Goal: Information Seeking & Learning: Learn about a topic

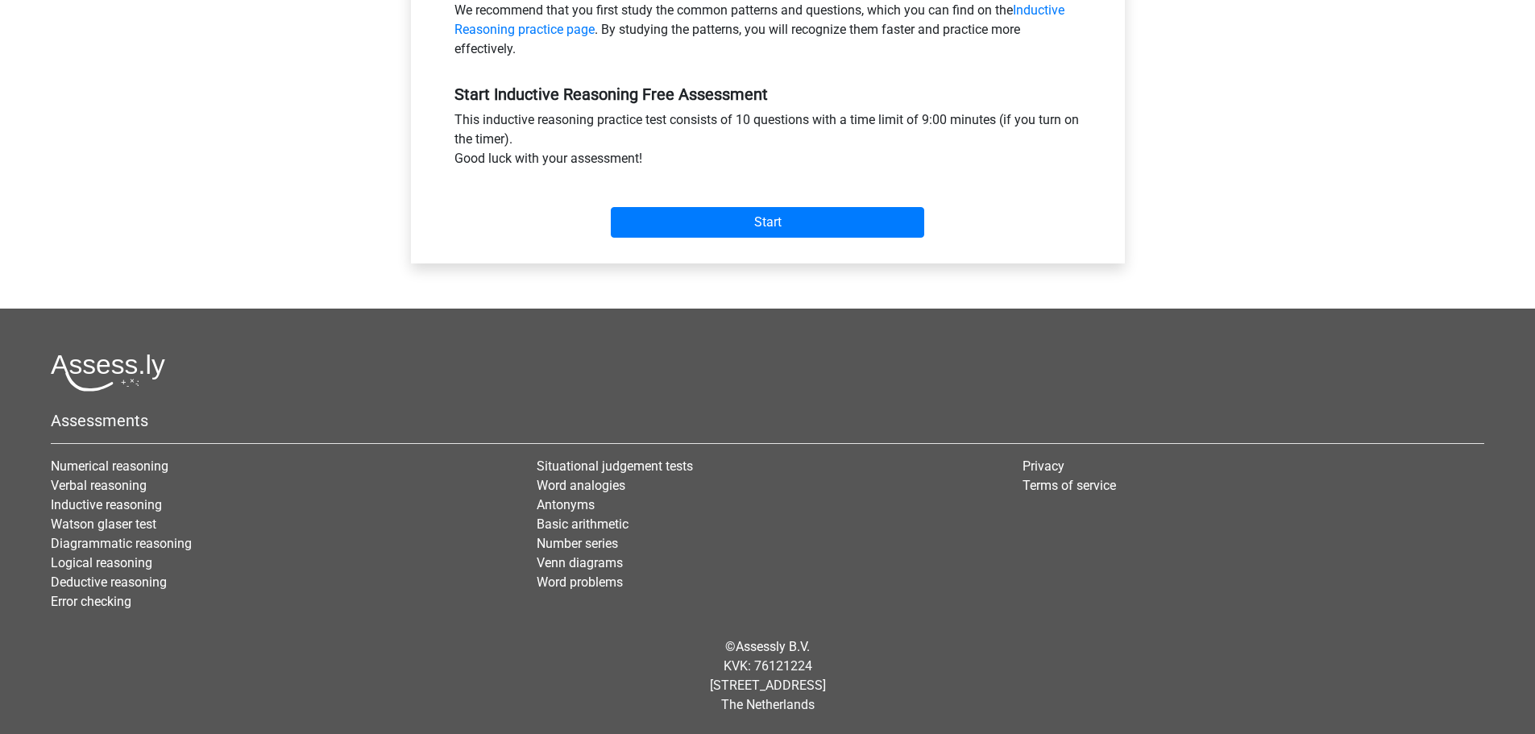
scroll to position [378, 0]
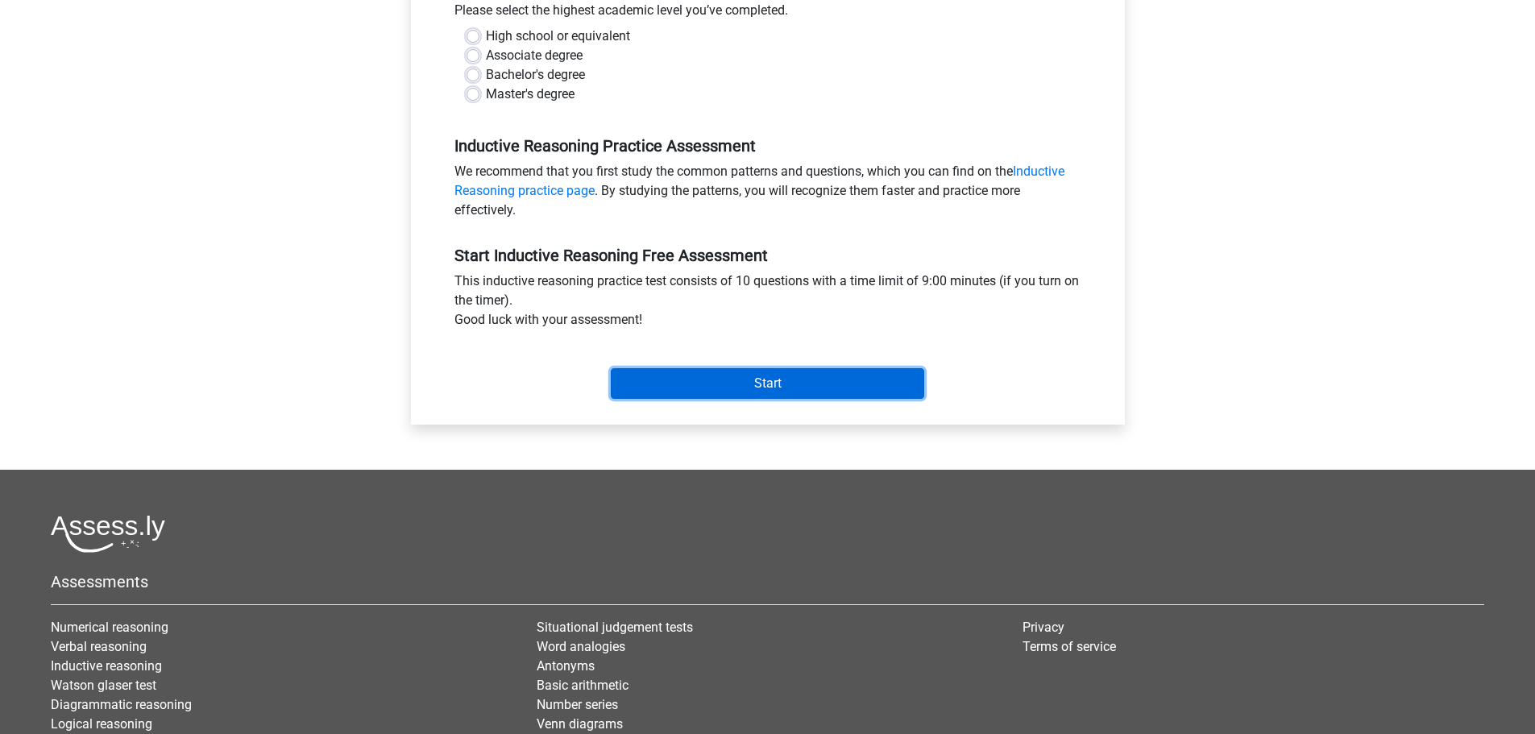
click at [777, 394] on input "Start" at bounding box center [767, 383] width 313 height 31
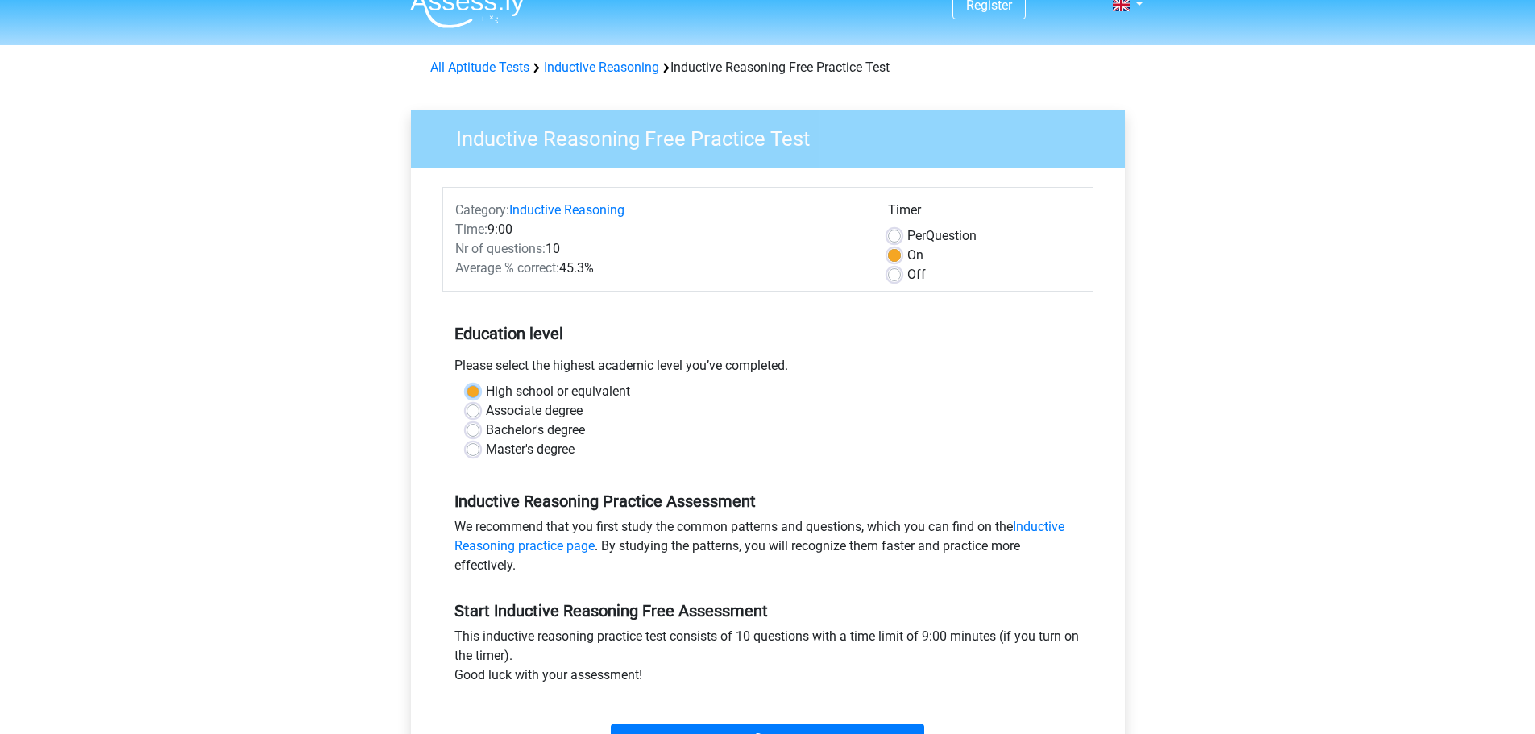
scroll to position [0, 0]
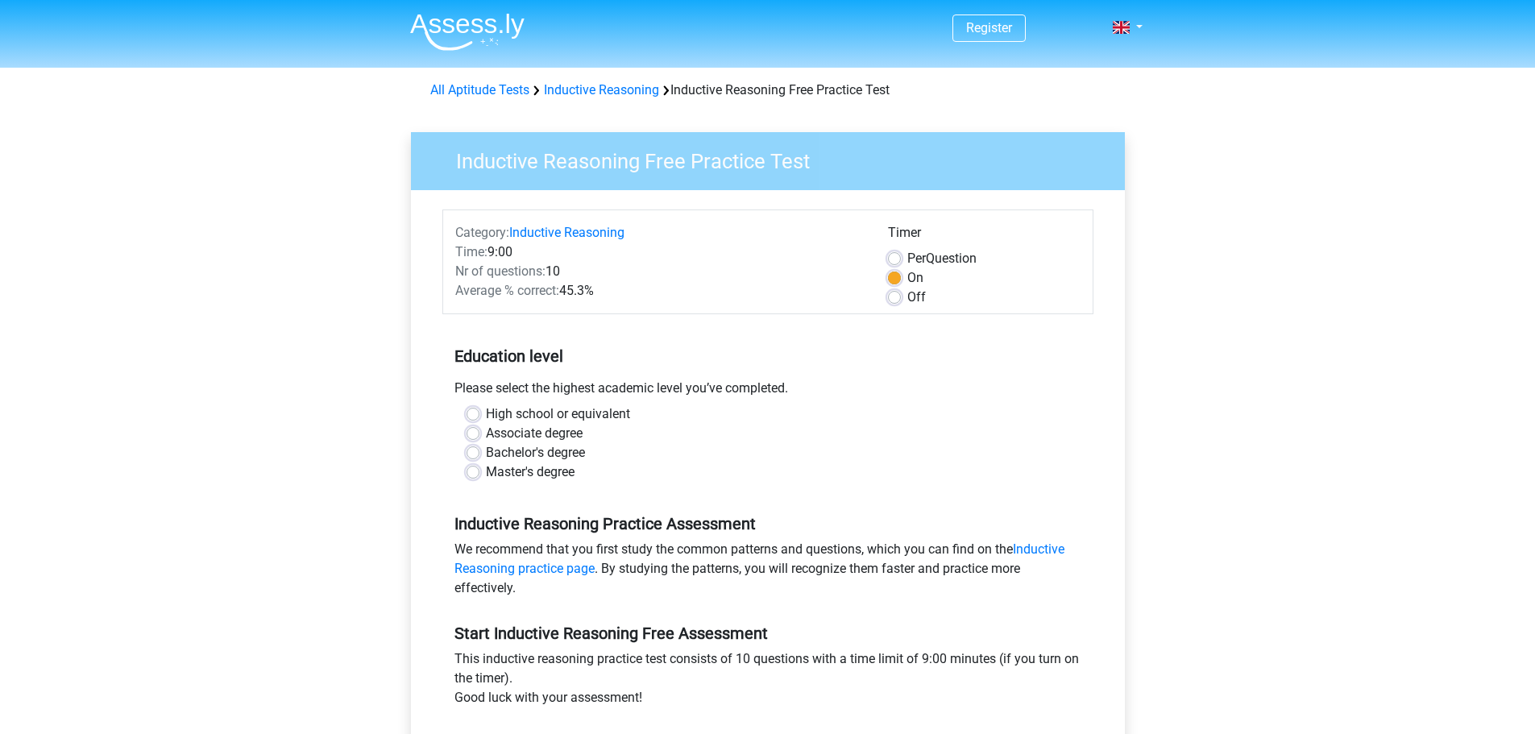
click at [529, 476] on label "Master's degree" at bounding box center [530, 472] width 89 height 19
click at [479, 476] on input "Master's degree" at bounding box center [473, 471] width 13 height 16
radio input "true"
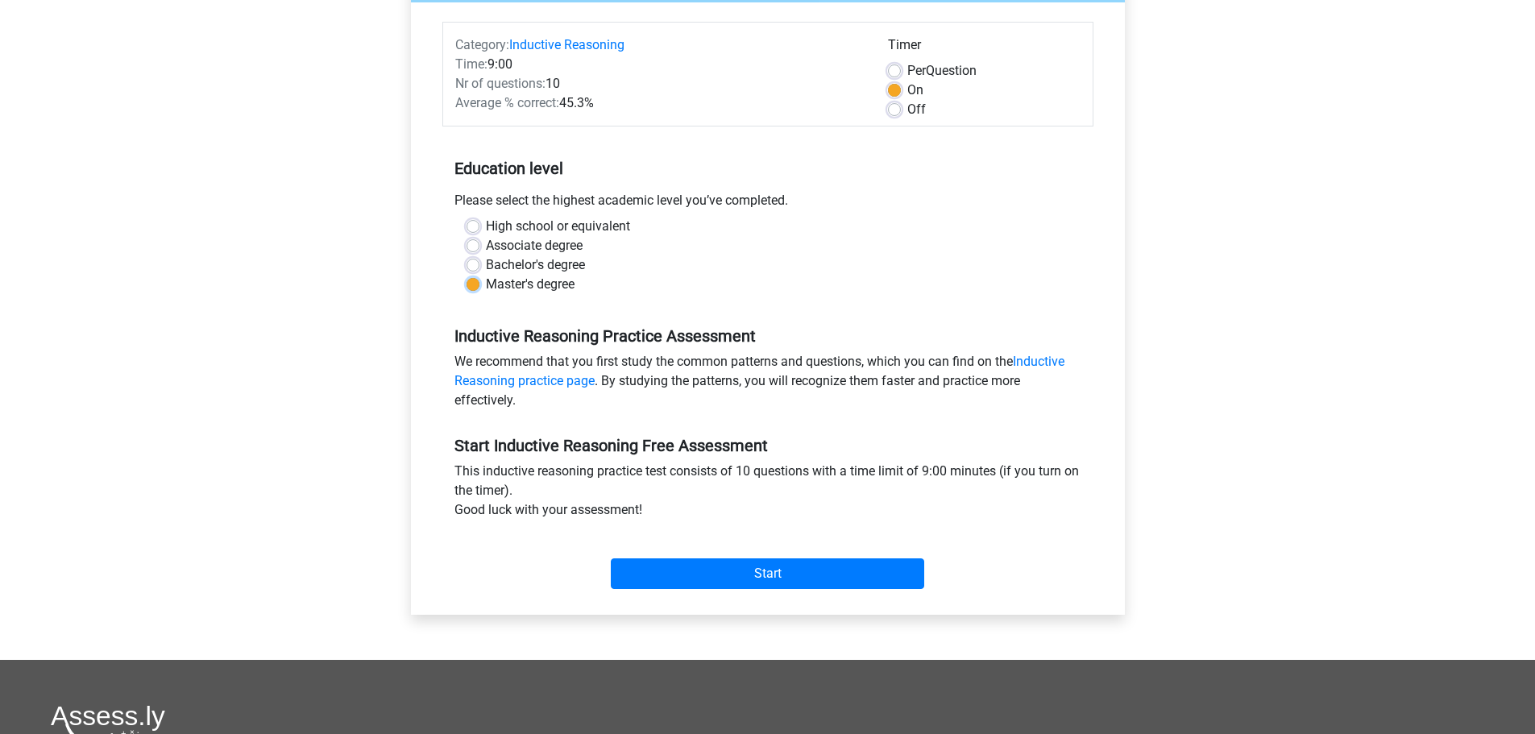
scroll to position [322, 0]
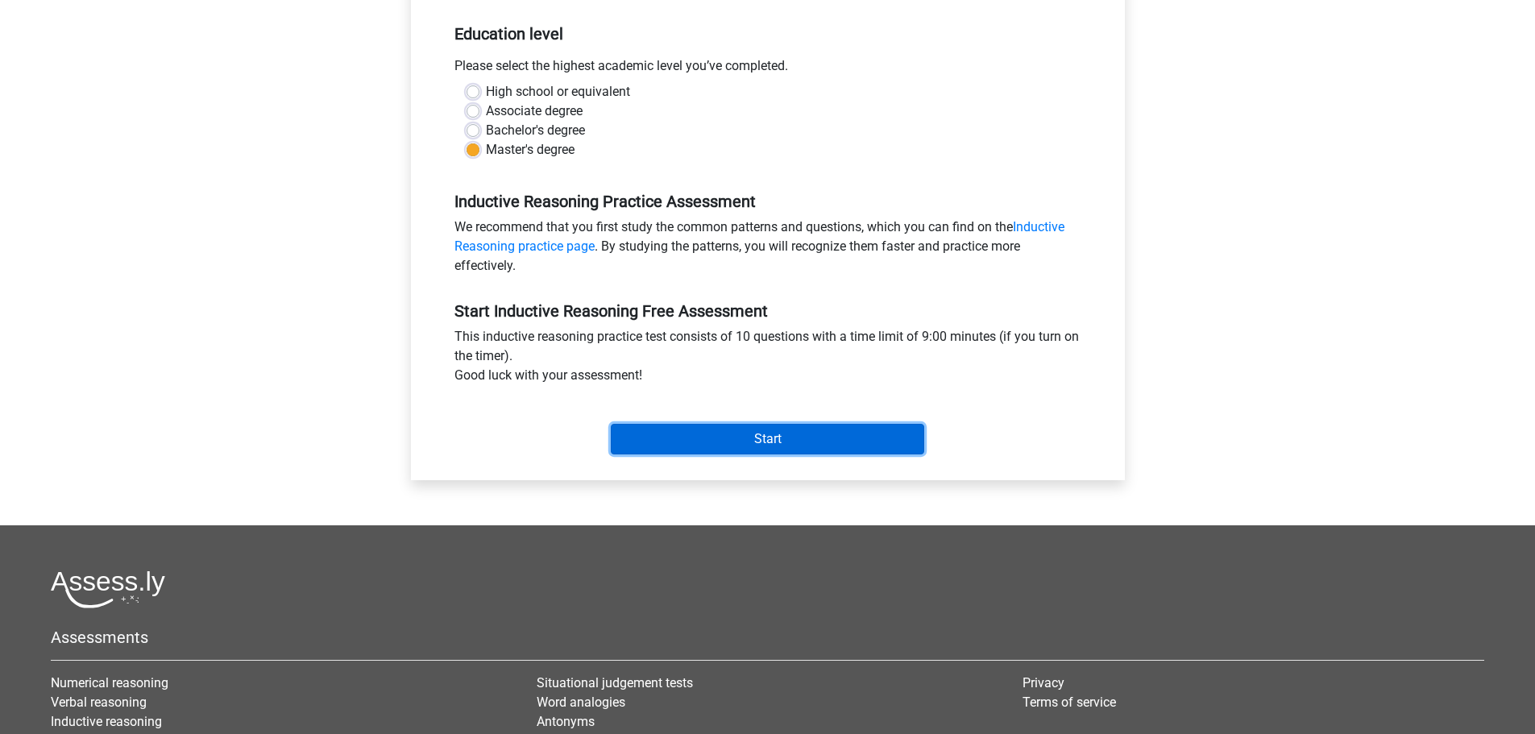
click at [672, 436] on input "Start" at bounding box center [767, 439] width 313 height 31
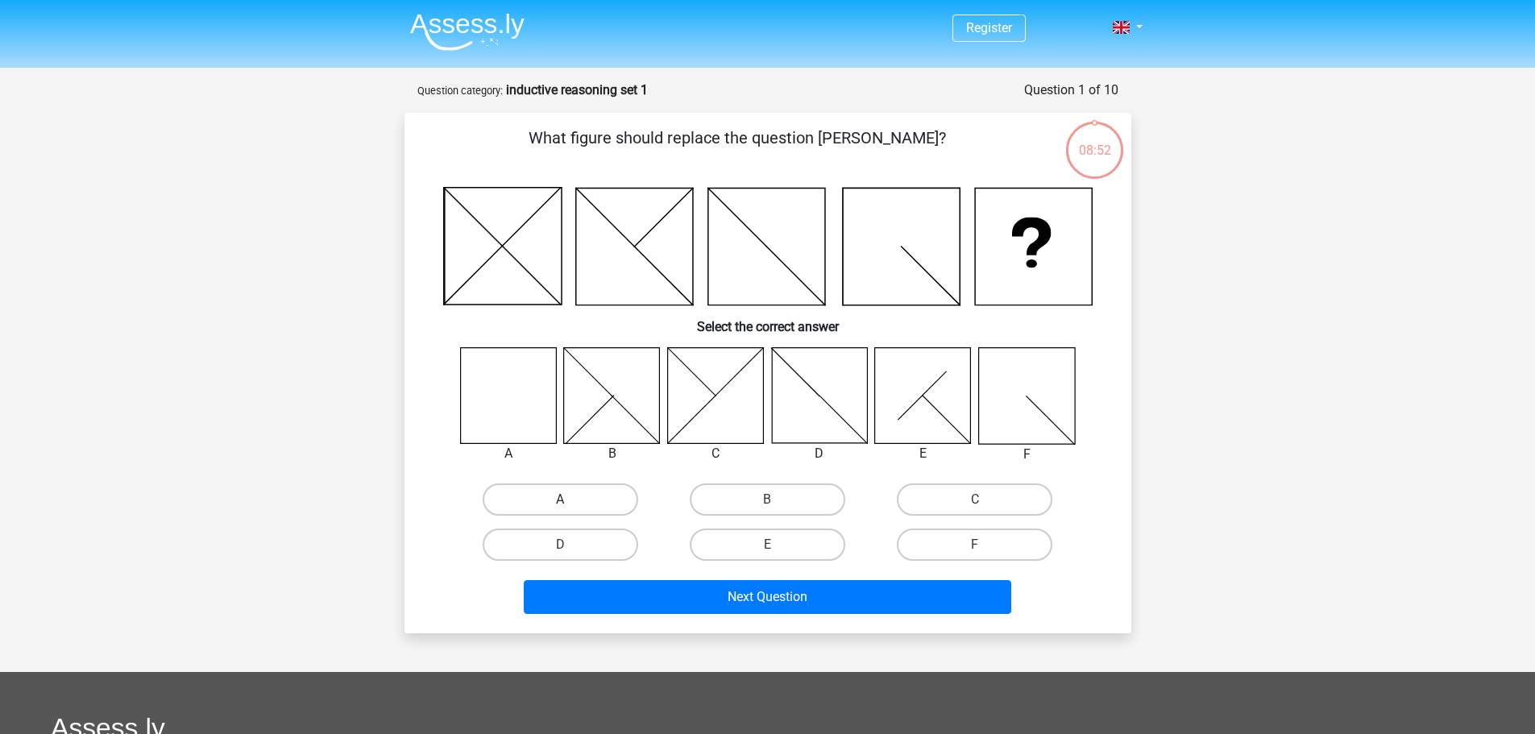
click at [558, 506] on label "A" at bounding box center [561, 499] width 156 height 32
click at [560, 506] on input "A" at bounding box center [565, 505] width 10 height 10
radio input "true"
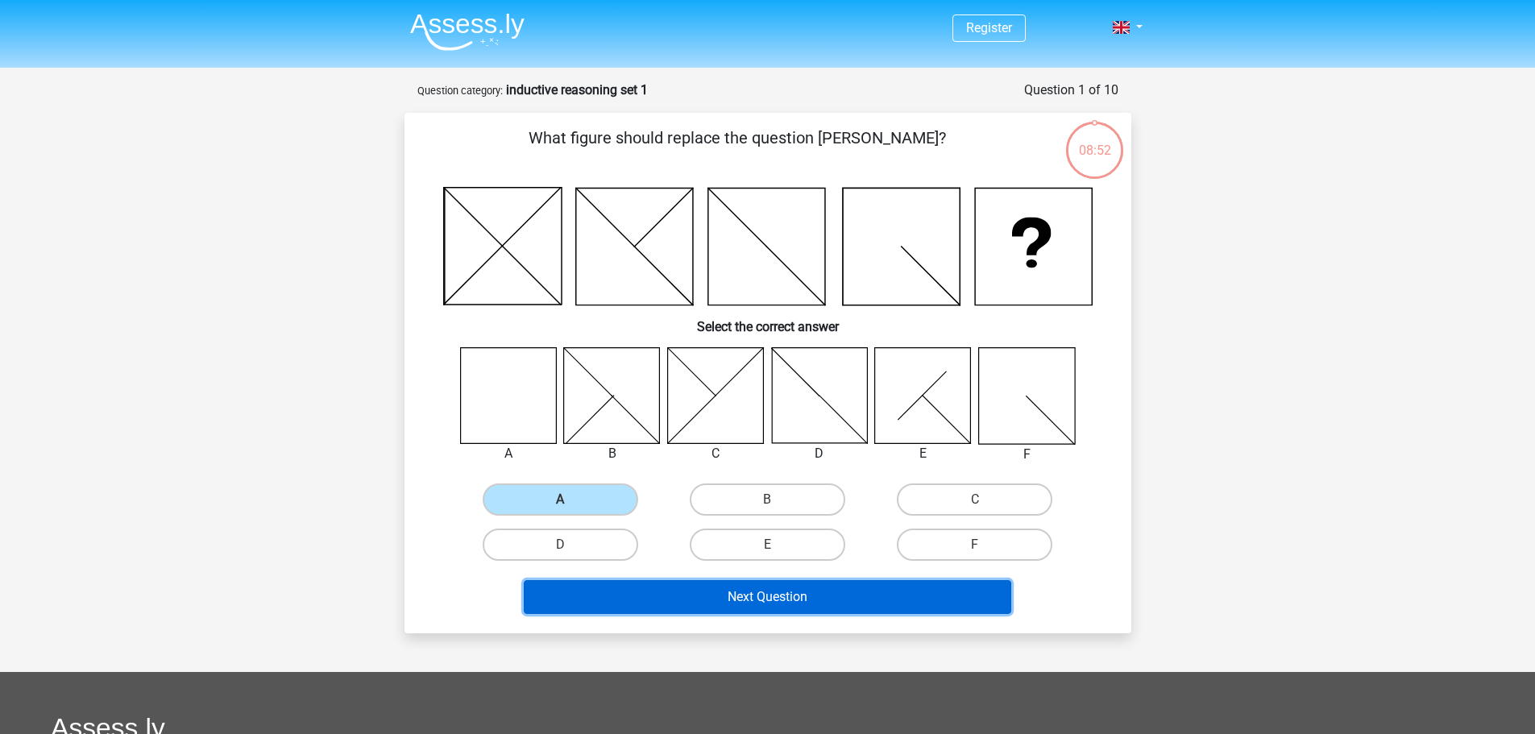
click at [643, 587] on button "Next Question" at bounding box center [767, 597] width 487 height 34
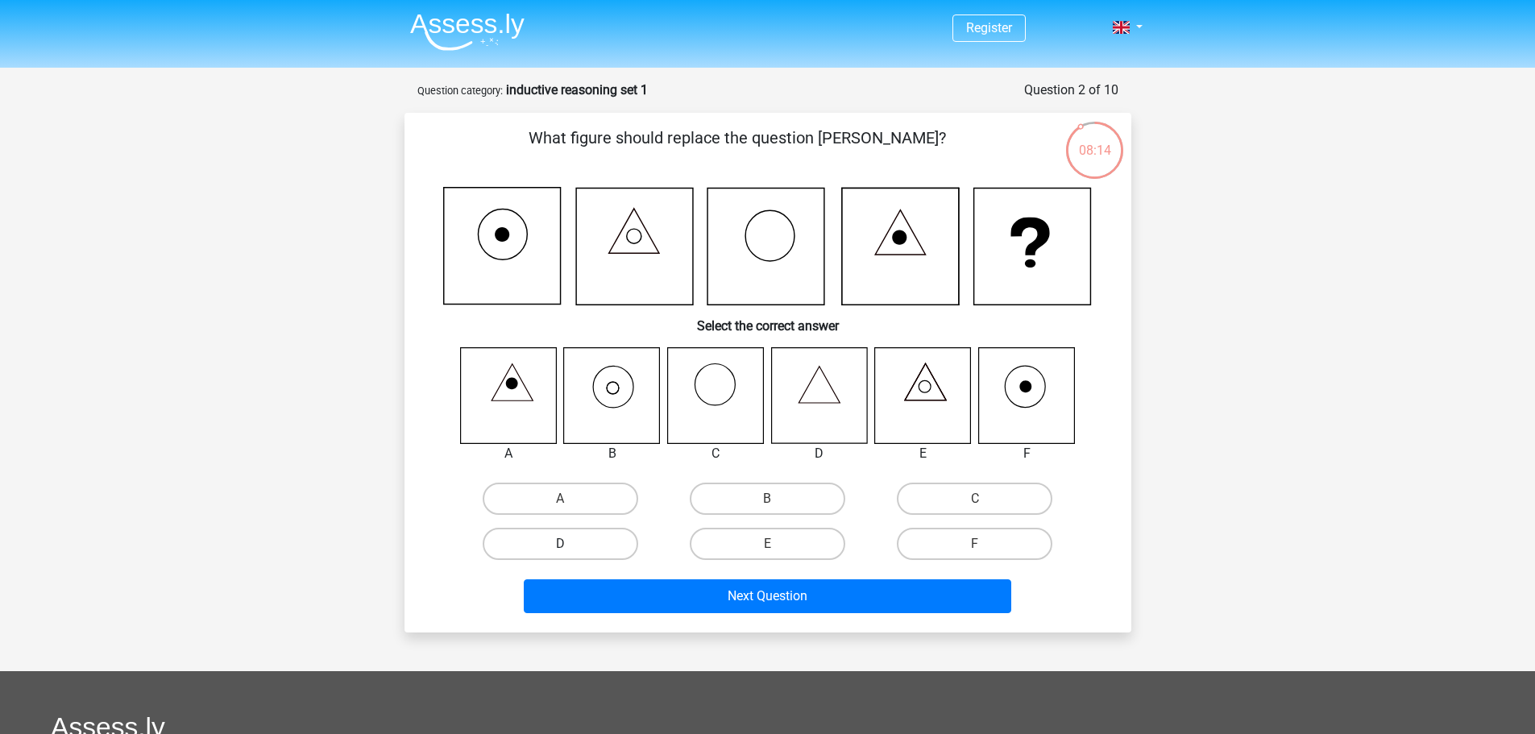
click at [542, 551] on label "D" at bounding box center [561, 544] width 156 height 32
click at [560, 551] on input "D" at bounding box center [565, 549] width 10 height 10
radio input "true"
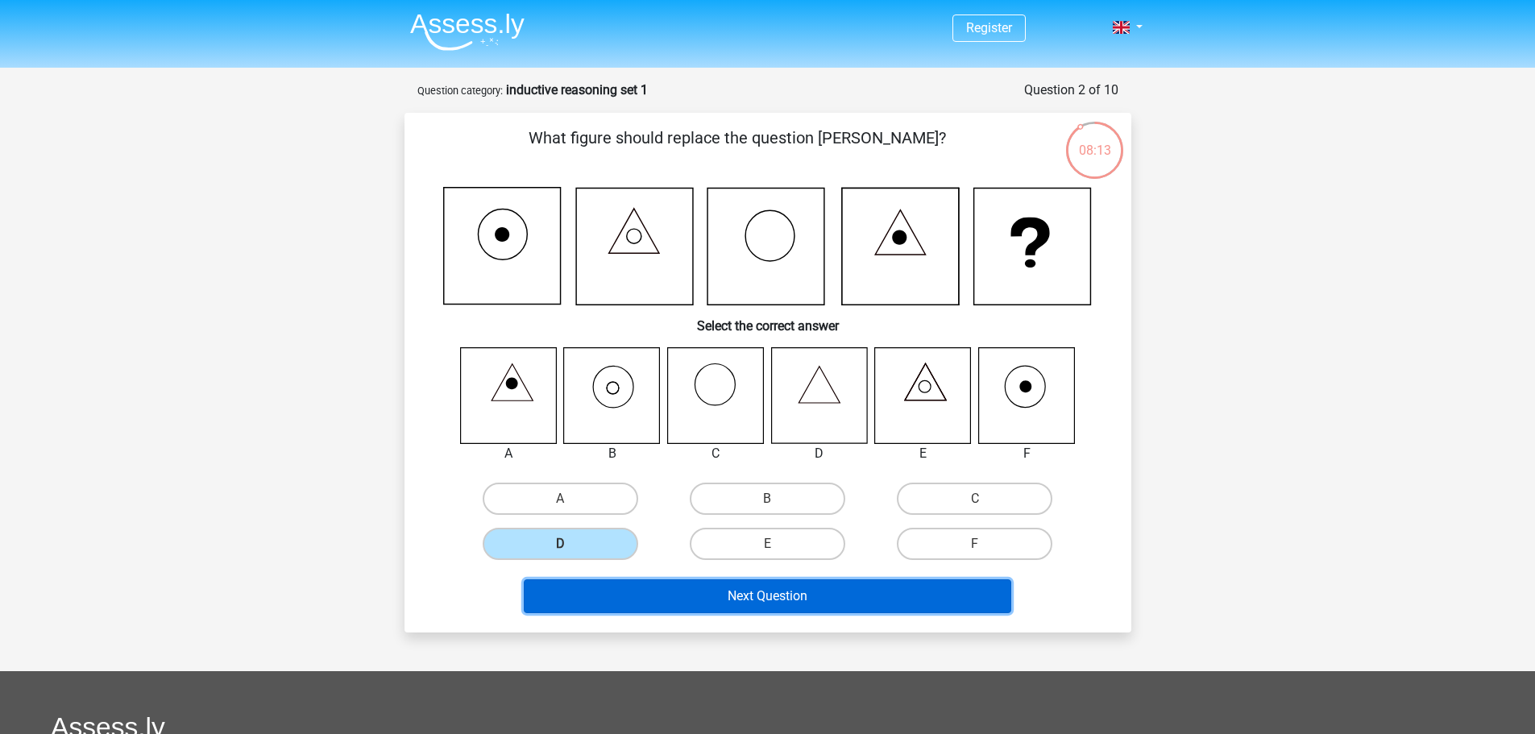
click at [637, 593] on button "Next Question" at bounding box center [767, 596] width 487 height 34
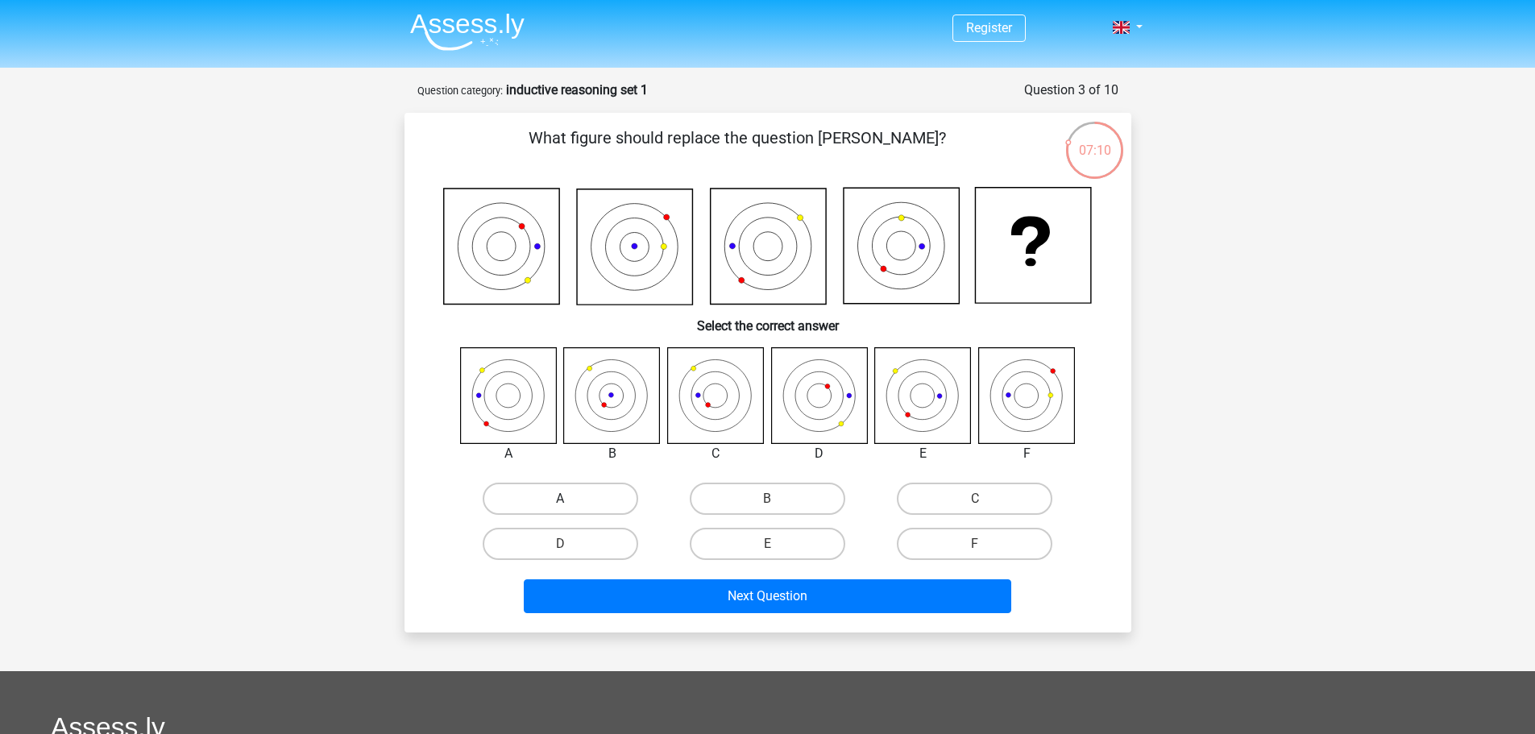
click at [553, 499] on label "A" at bounding box center [561, 499] width 156 height 32
click at [560, 499] on input "A" at bounding box center [565, 504] width 10 height 10
radio input "true"
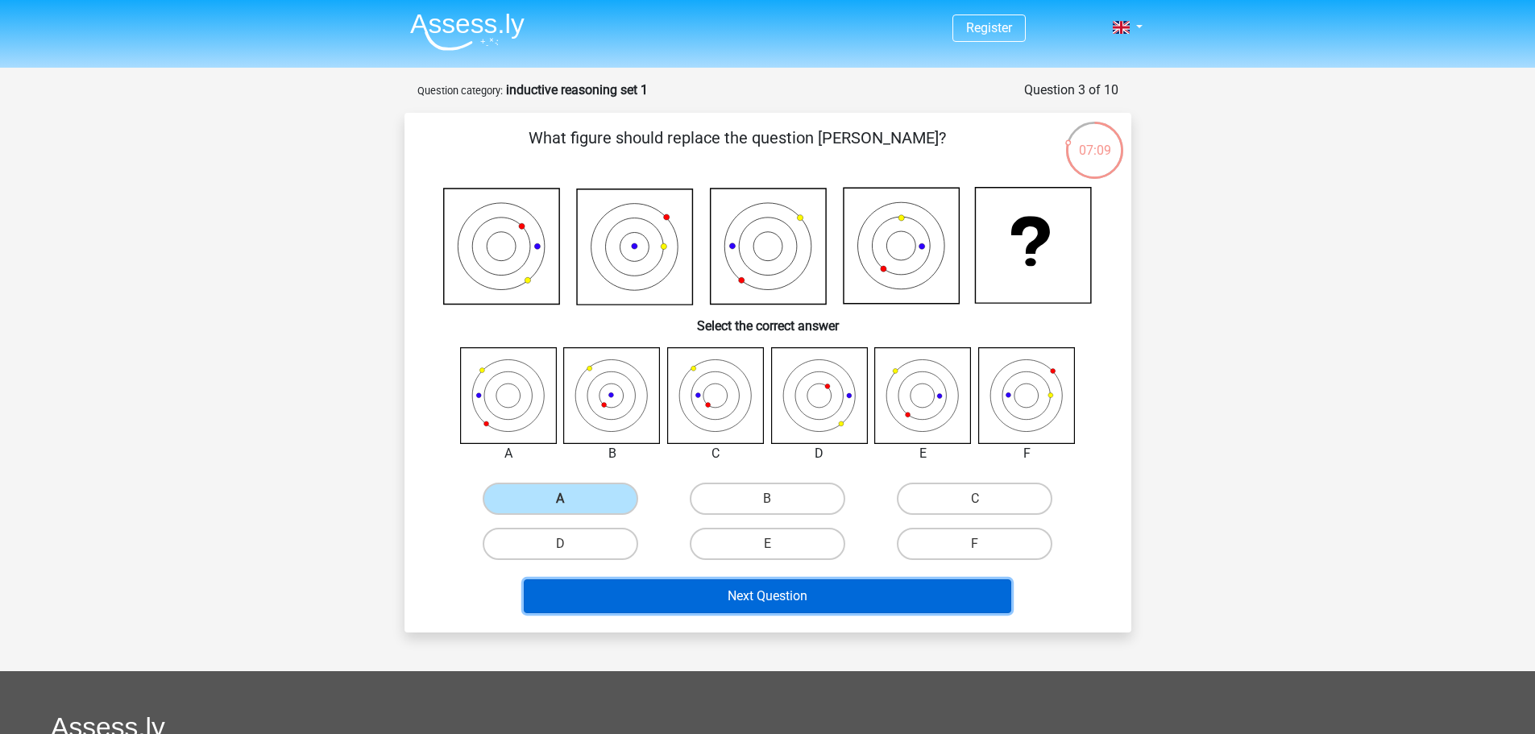
click at [670, 600] on button "Next Question" at bounding box center [767, 596] width 487 height 34
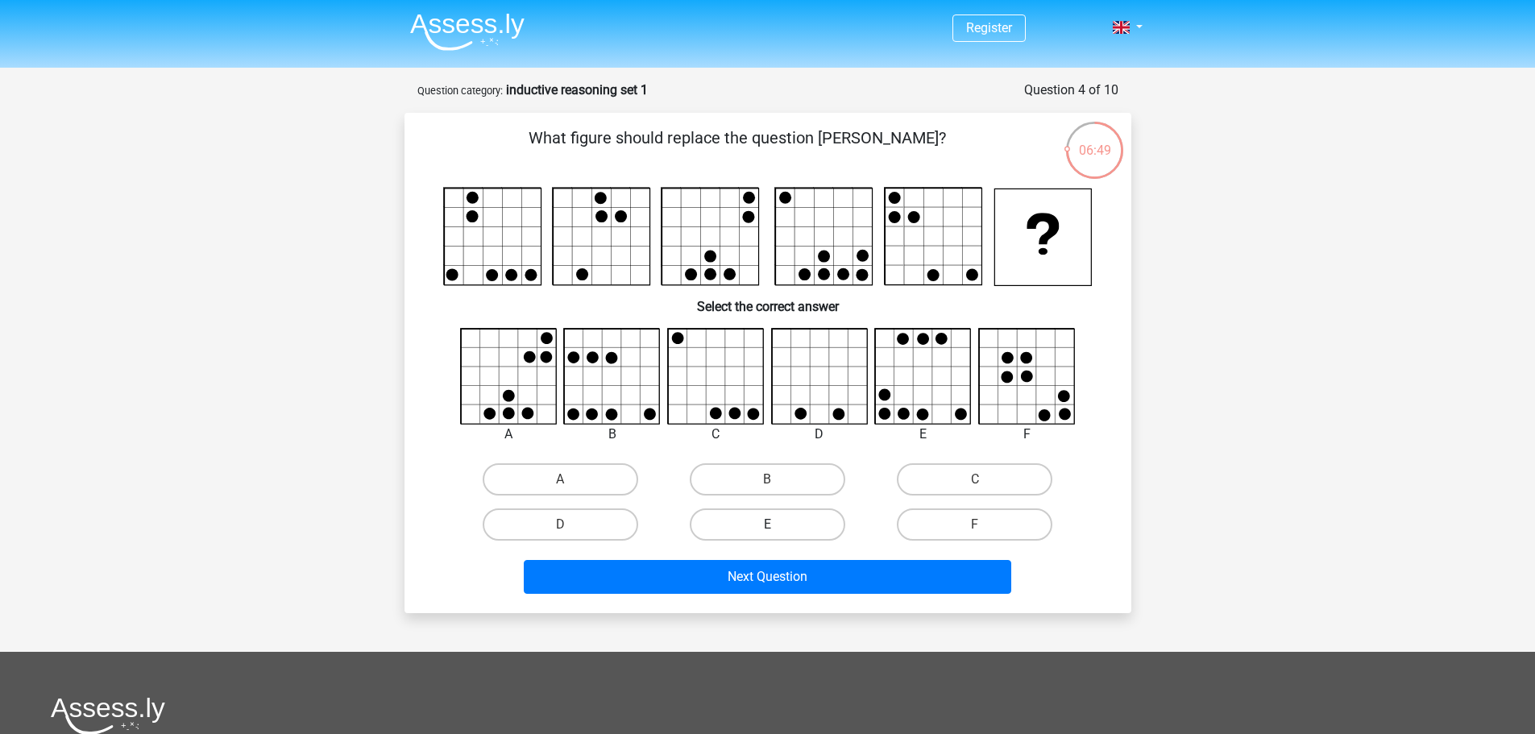
click at [713, 528] on label "E" at bounding box center [768, 524] width 156 height 32
click at [767, 528] on input "E" at bounding box center [772, 530] width 10 height 10
radio input "true"
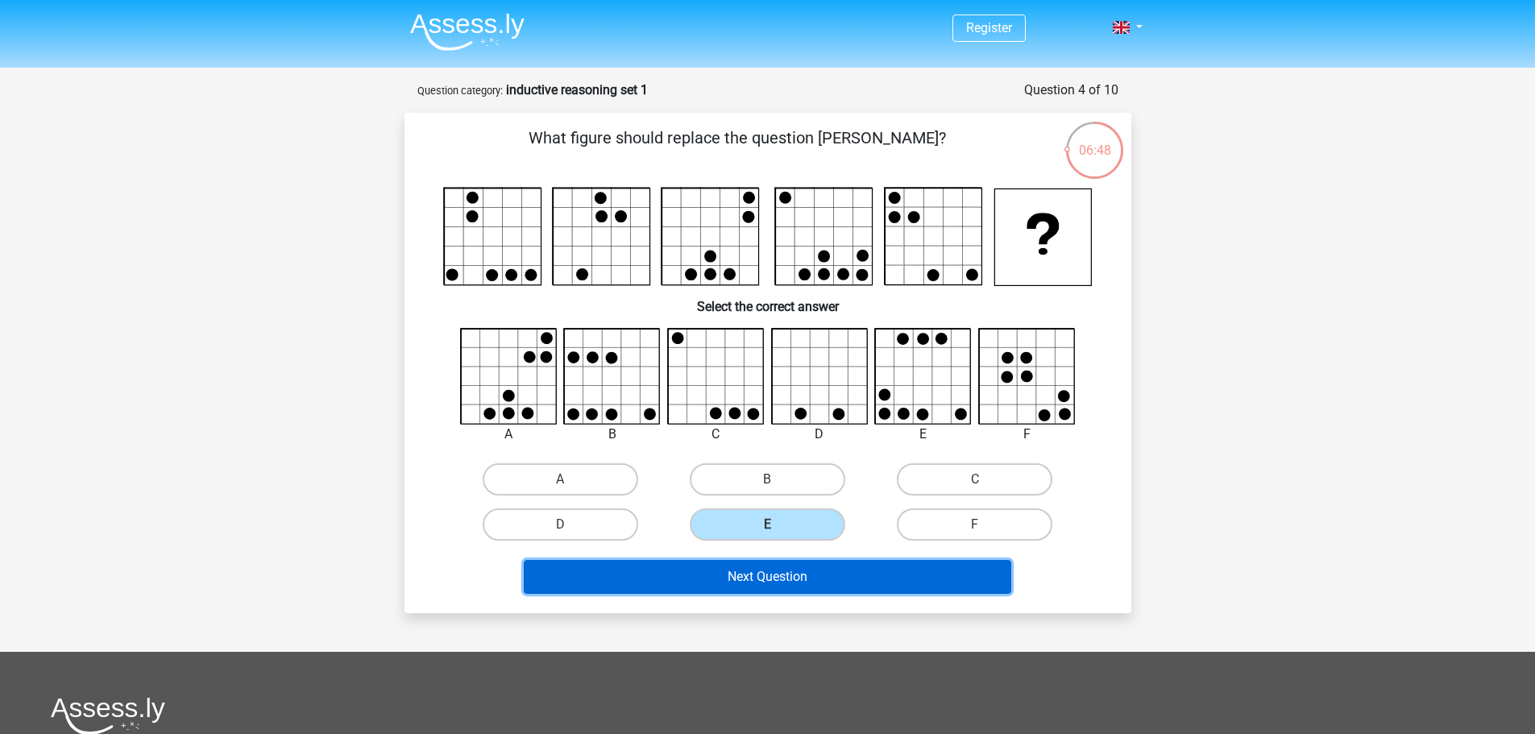
click at [742, 584] on button "Next Question" at bounding box center [767, 577] width 487 height 34
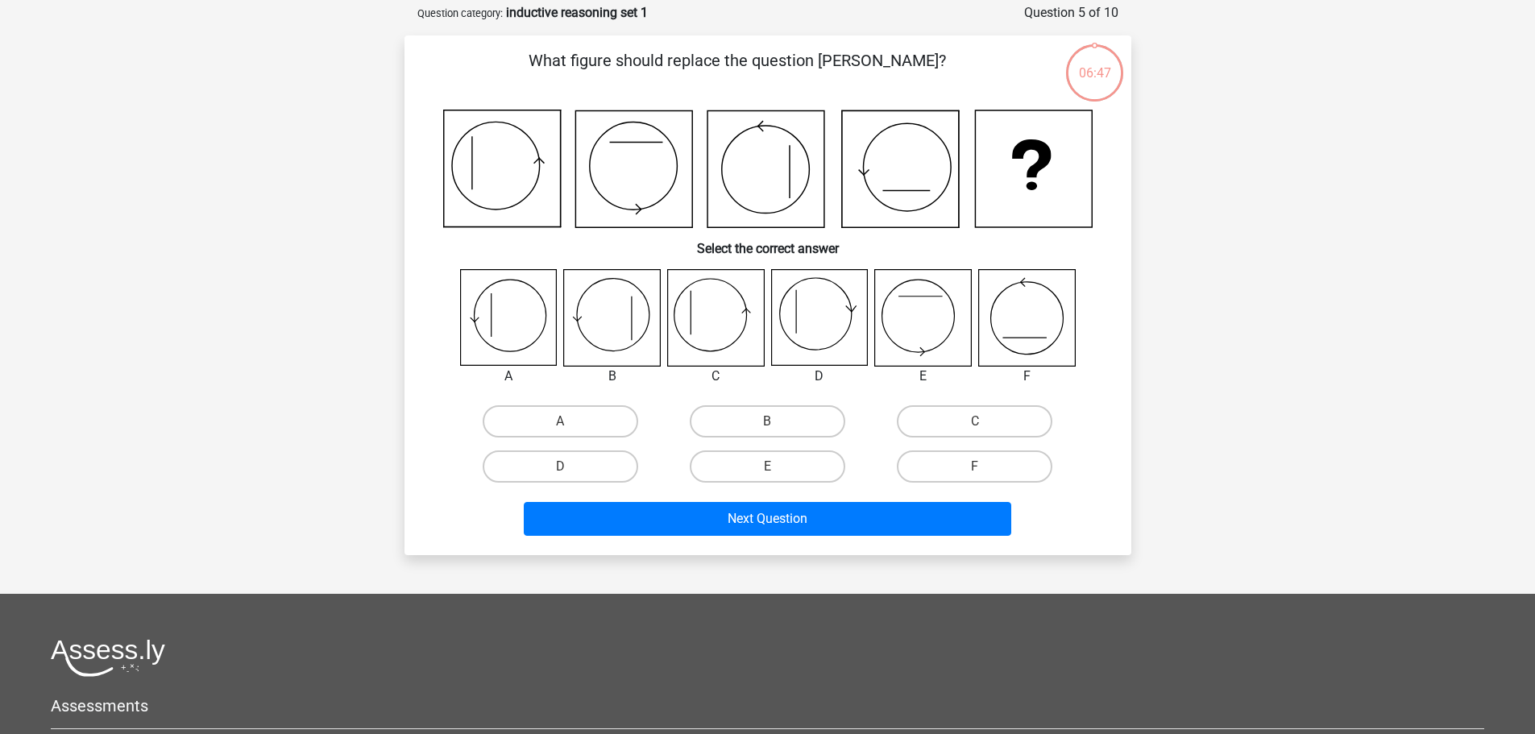
scroll to position [81, 0]
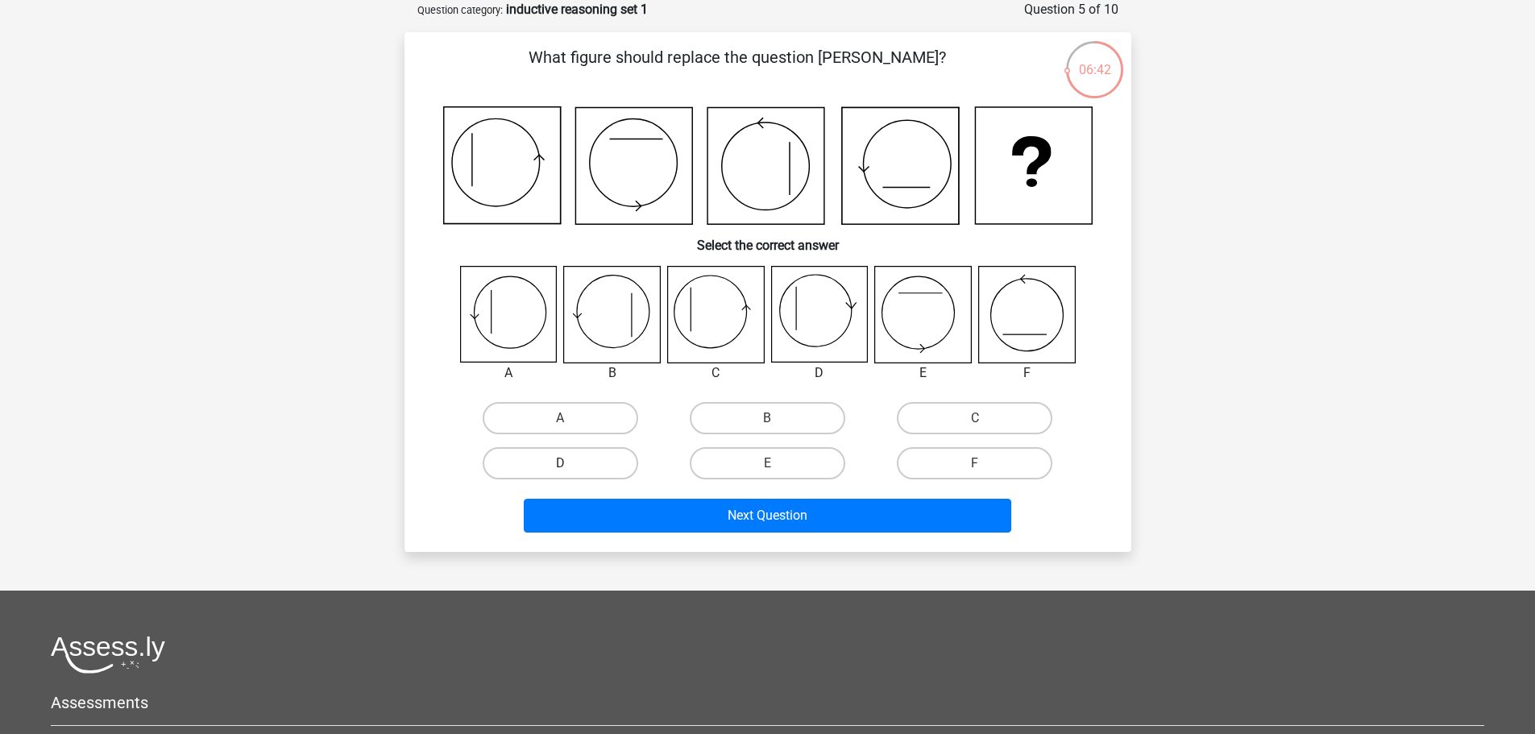
click at [599, 467] on label "D" at bounding box center [561, 463] width 156 height 32
click at [570, 467] on input "D" at bounding box center [565, 468] width 10 height 10
radio input "true"
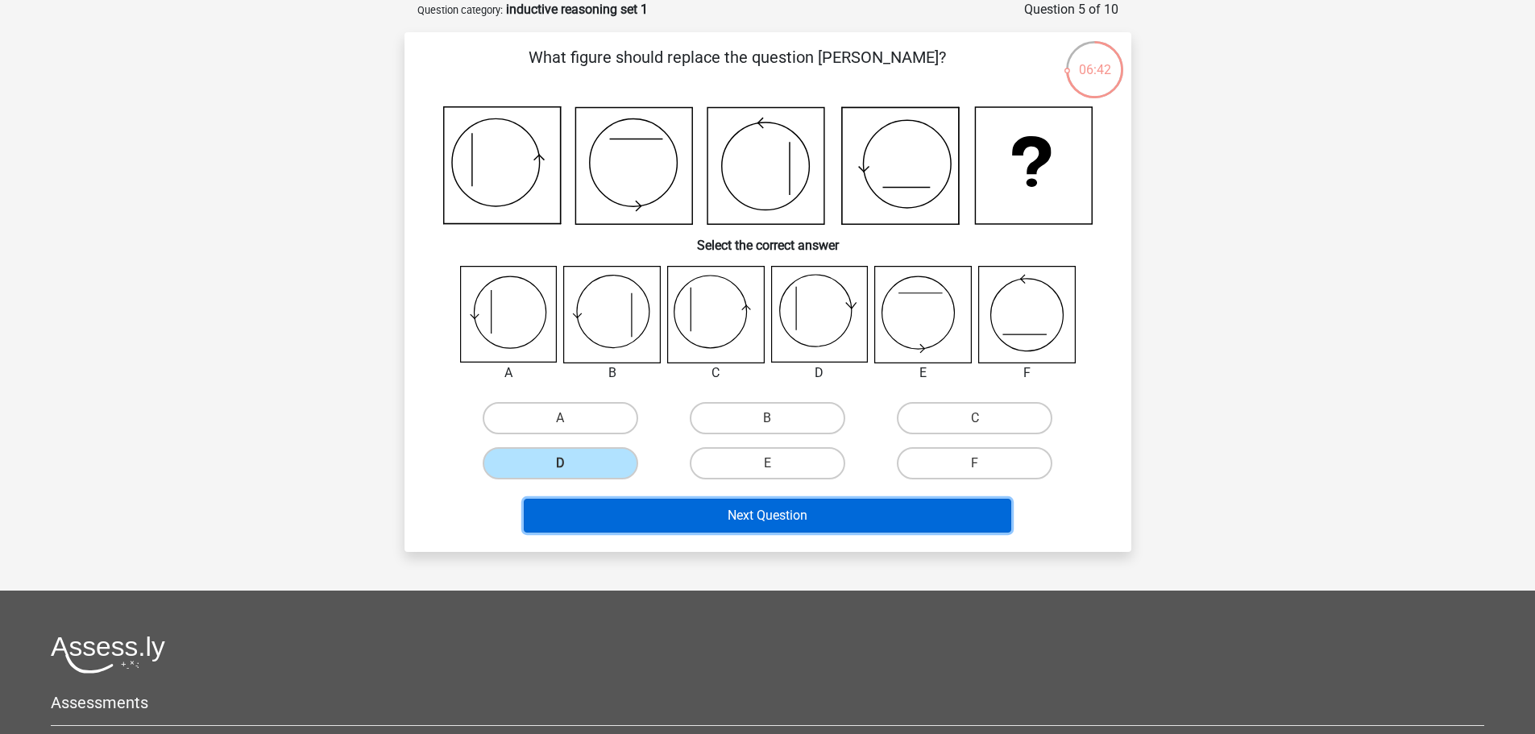
click at [659, 504] on button "Next Question" at bounding box center [767, 516] width 487 height 34
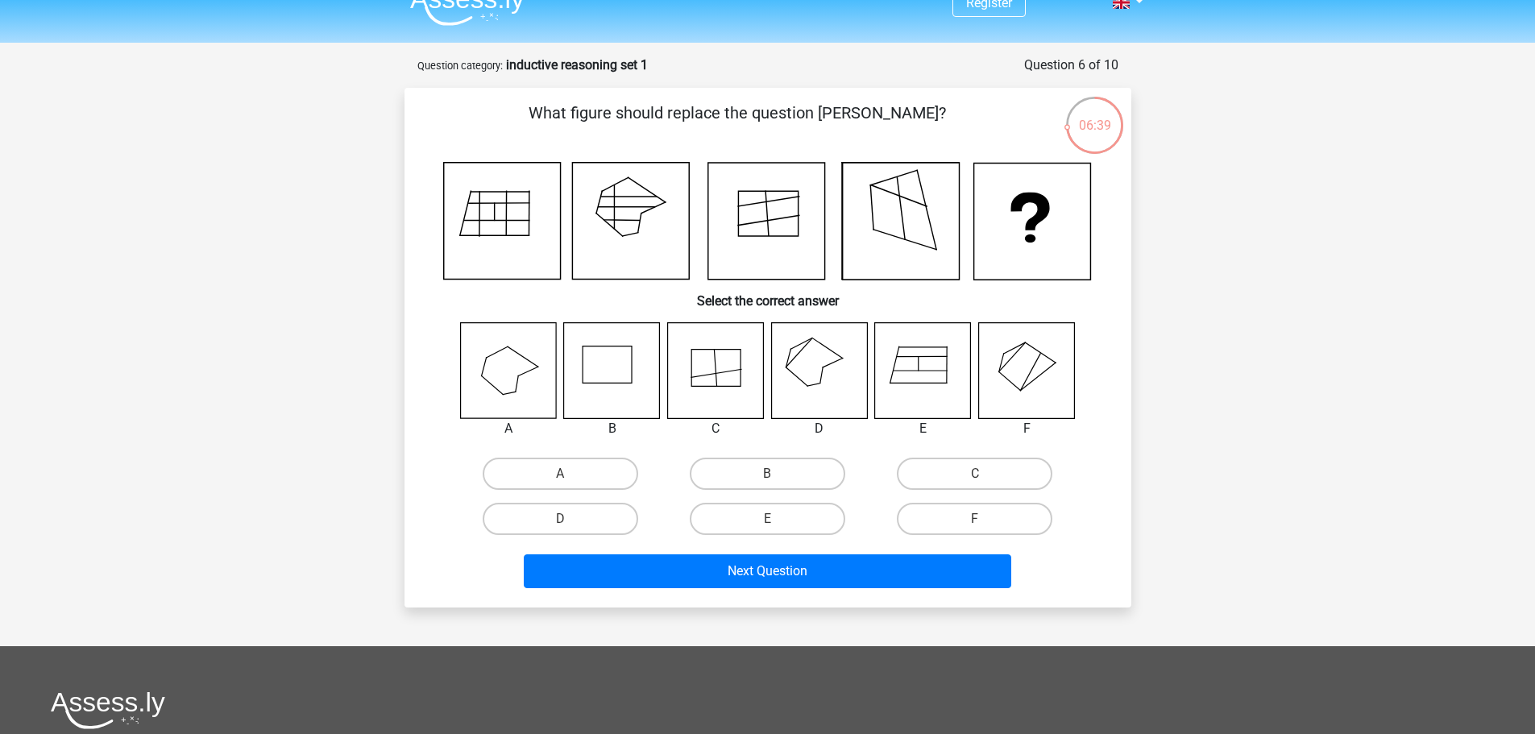
scroll to position [0, 0]
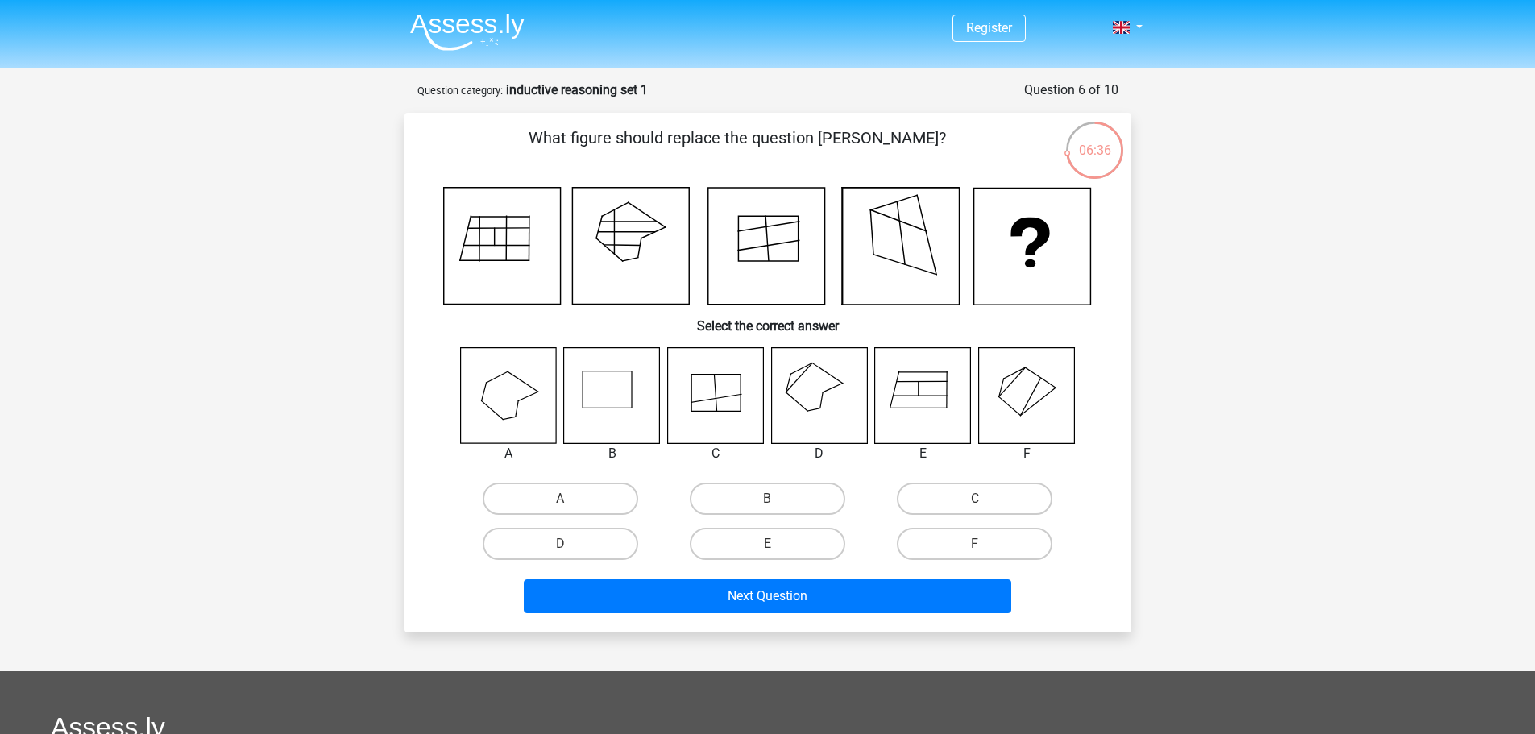
click at [686, 390] on icon at bounding box center [715, 395] width 96 height 96
click at [991, 495] on label "C" at bounding box center [975, 499] width 156 height 32
click at [985, 499] on input "C" at bounding box center [980, 504] width 10 height 10
radio input "true"
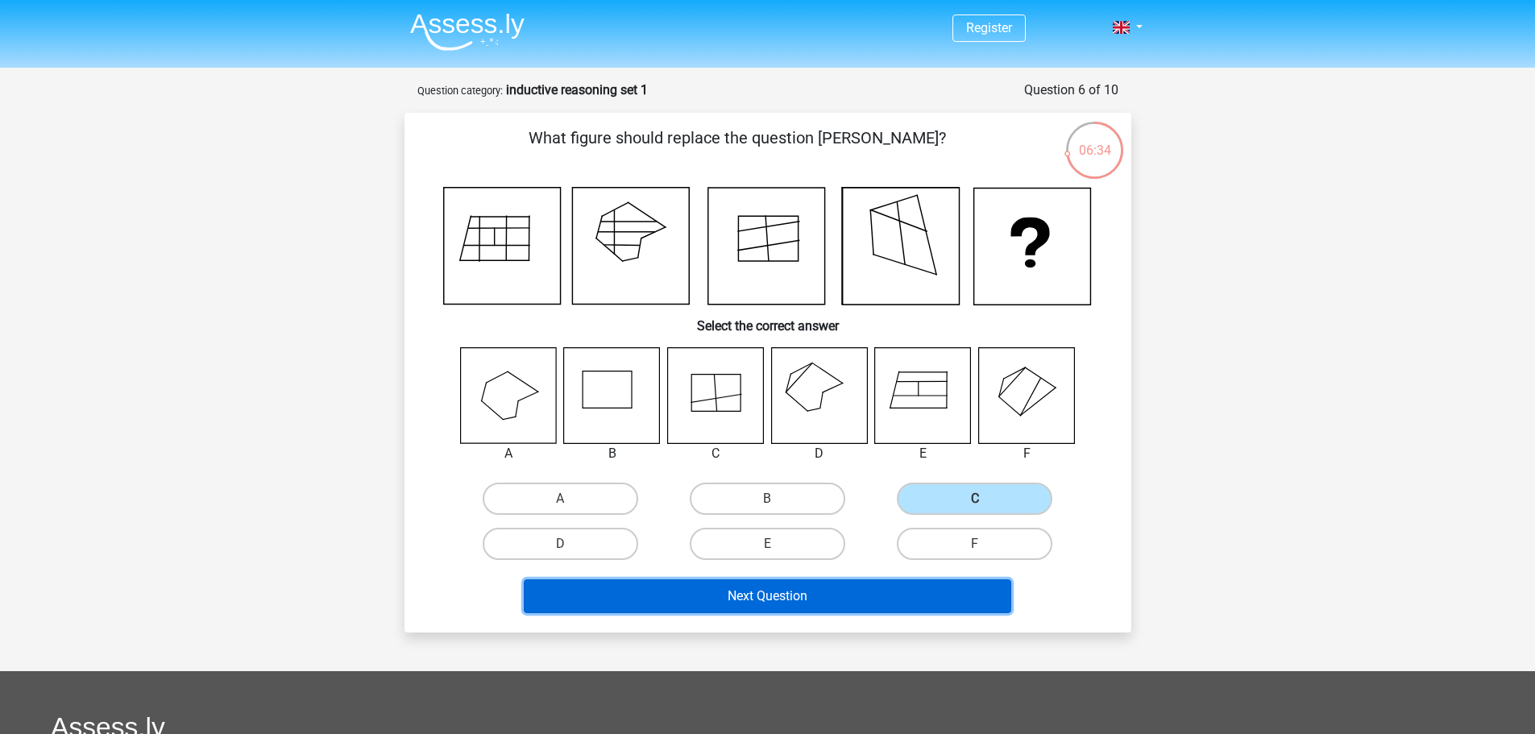
click at [916, 600] on button "Next Question" at bounding box center [767, 596] width 487 height 34
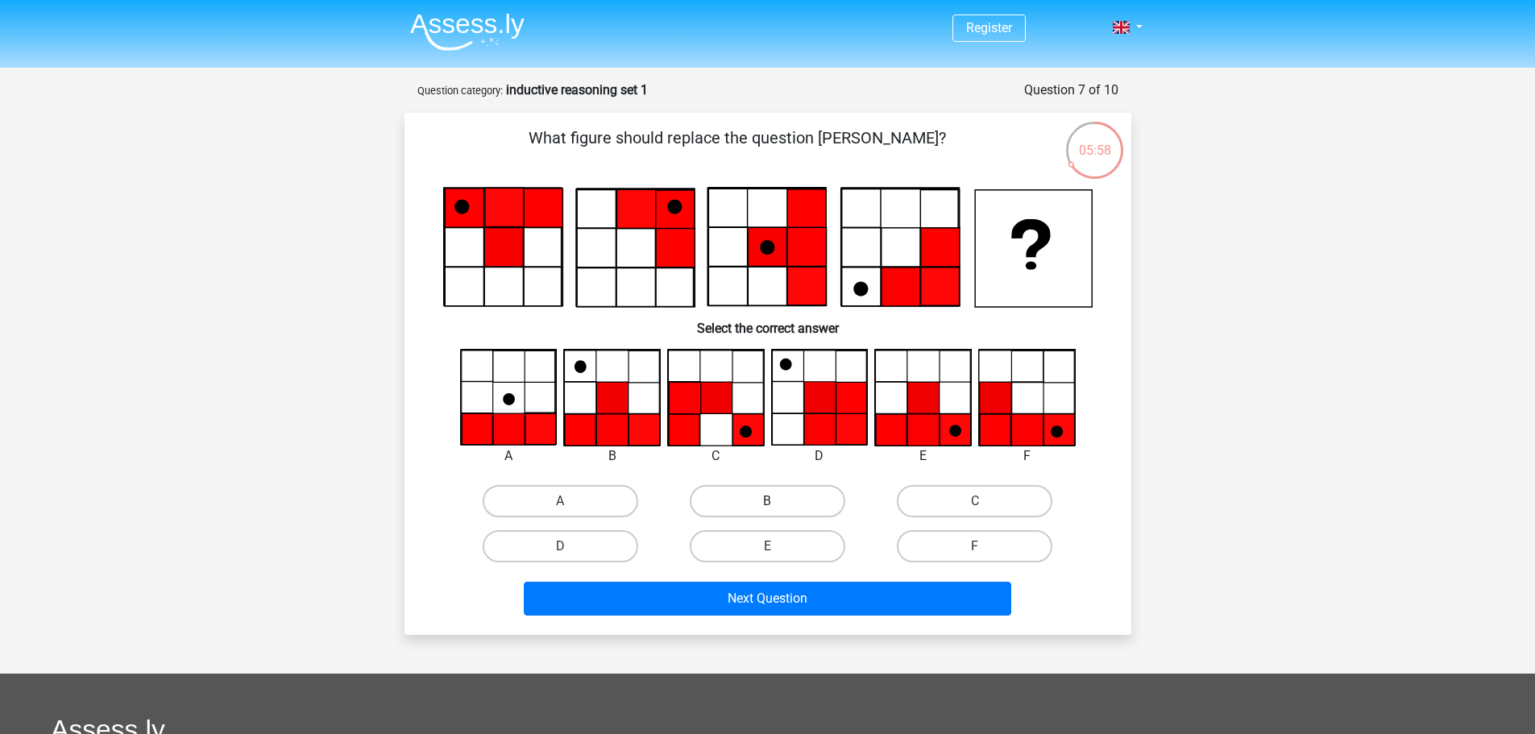
click at [796, 502] on label "B" at bounding box center [768, 501] width 156 height 32
click at [778, 502] on input "B" at bounding box center [772, 506] width 10 height 10
radio input "true"
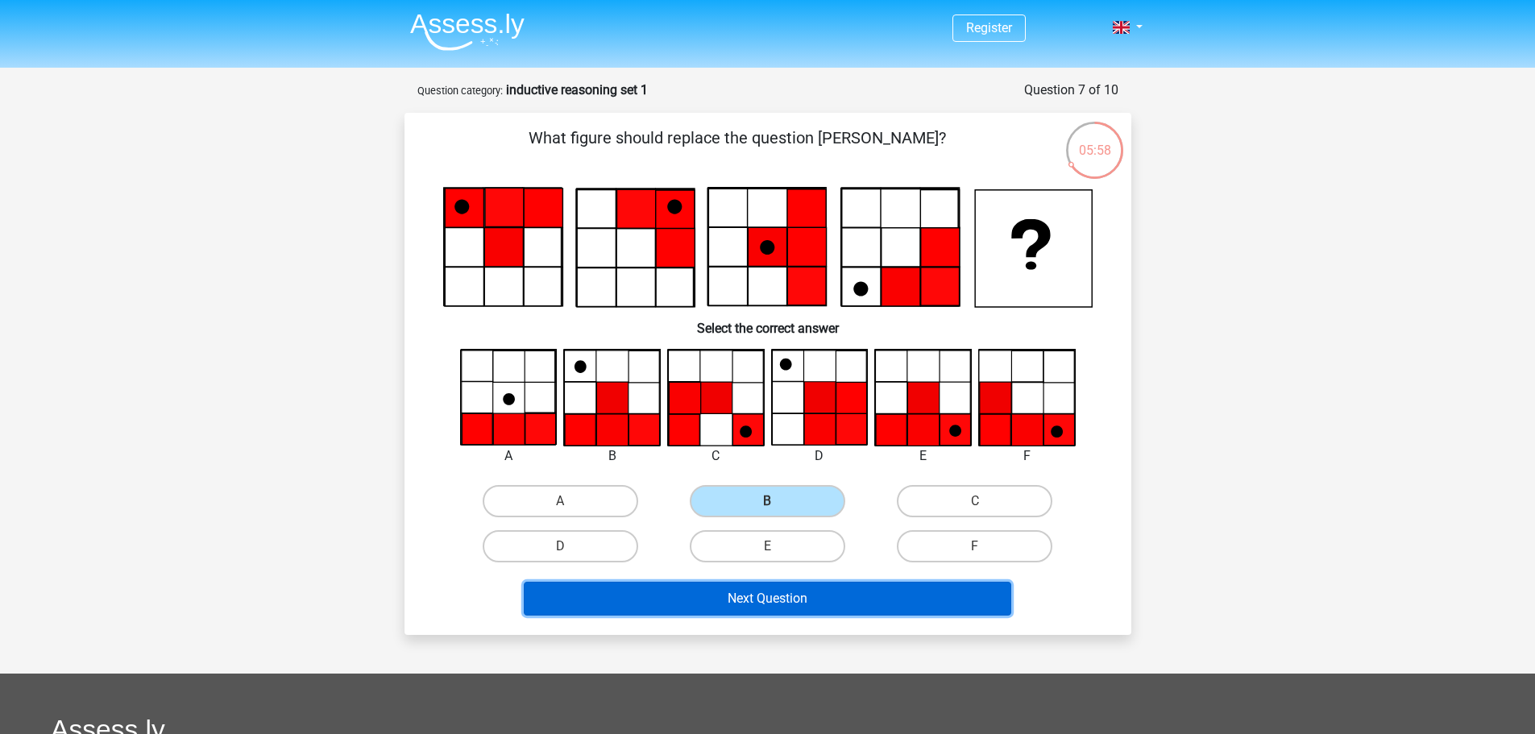
click at [799, 604] on button "Next Question" at bounding box center [767, 599] width 487 height 34
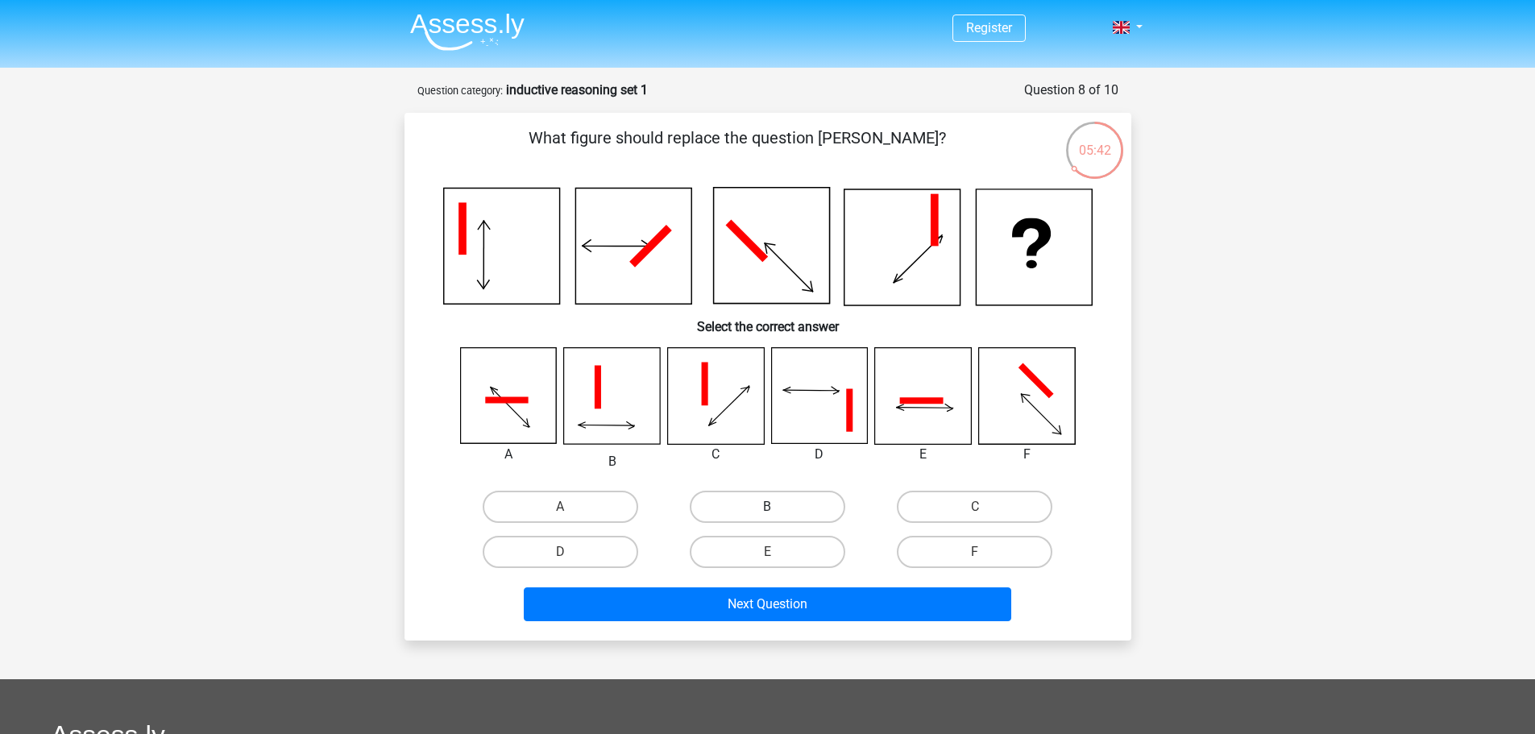
click at [743, 508] on label "B" at bounding box center [768, 507] width 156 height 32
click at [767, 508] on input "B" at bounding box center [772, 512] width 10 height 10
radio input "true"
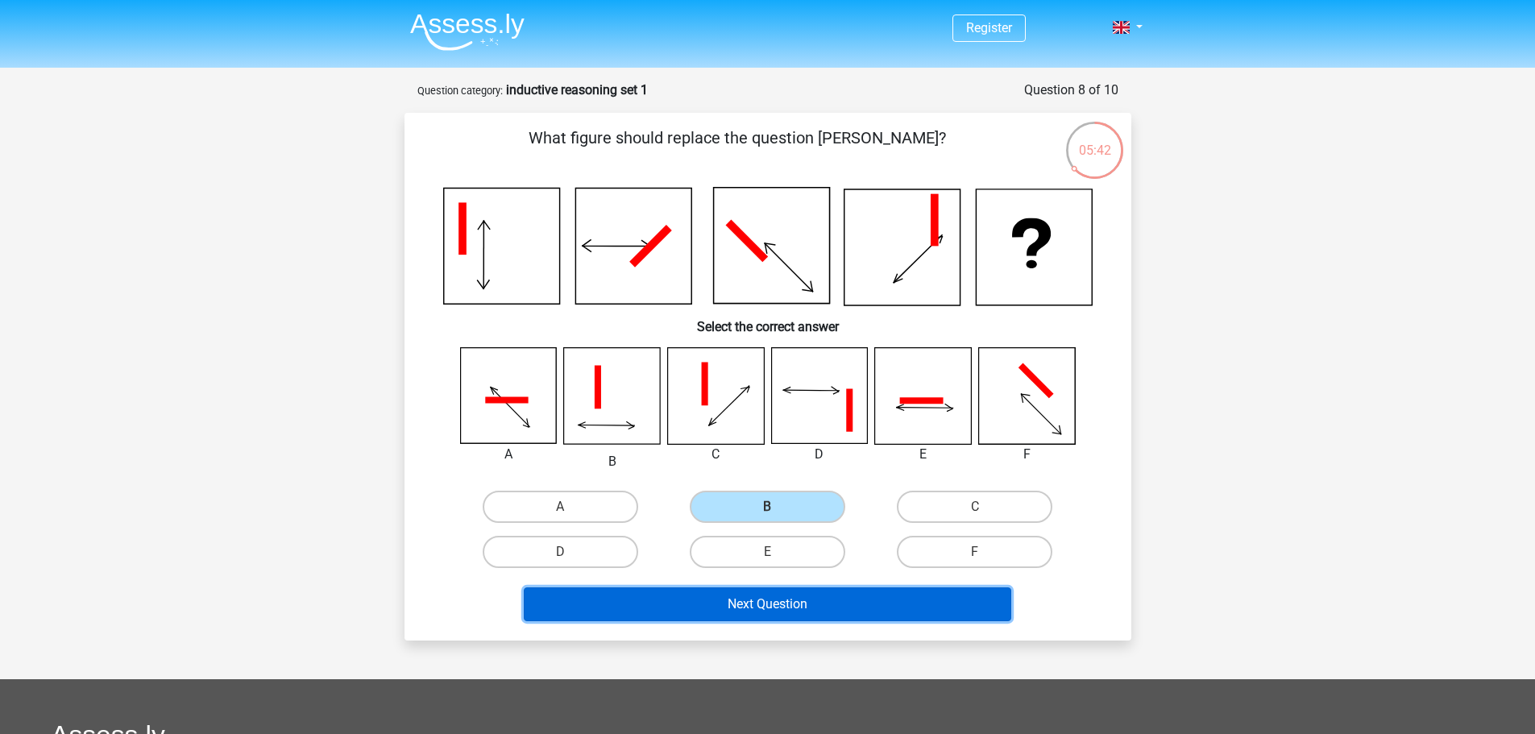
click at [772, 608] on button "Next Question" at bounding box center [767, 604] width 487 height 34
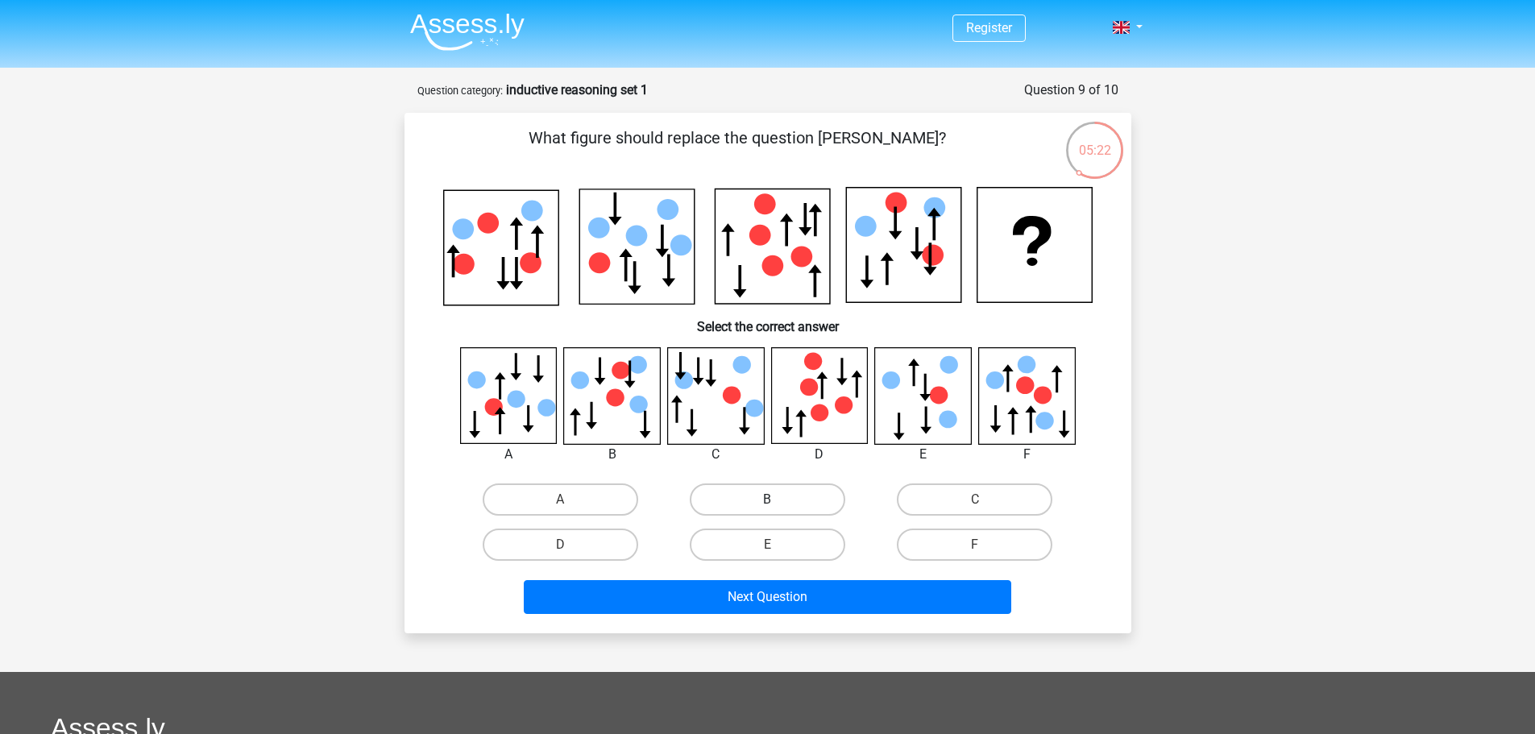
click at [782, 508] on label "B" at bounding box center [768, 499] width 156 height 32
click at [778, 508] on input "B" at bounding box center [772, 505] width 10 height 10
radio input "true"
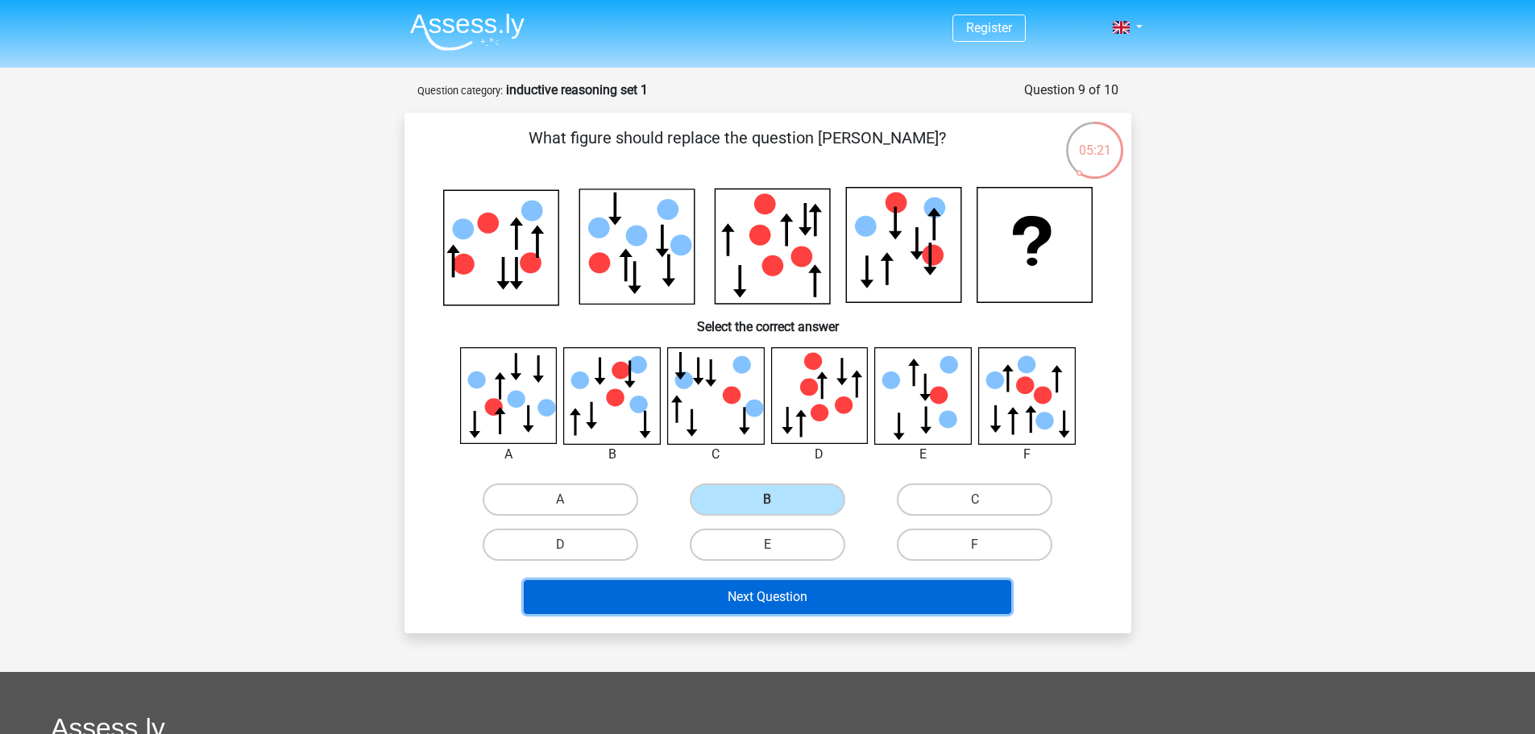
click at [811, 593] on button "Next Question" at bounding box center [767, 597] width 487 height 34
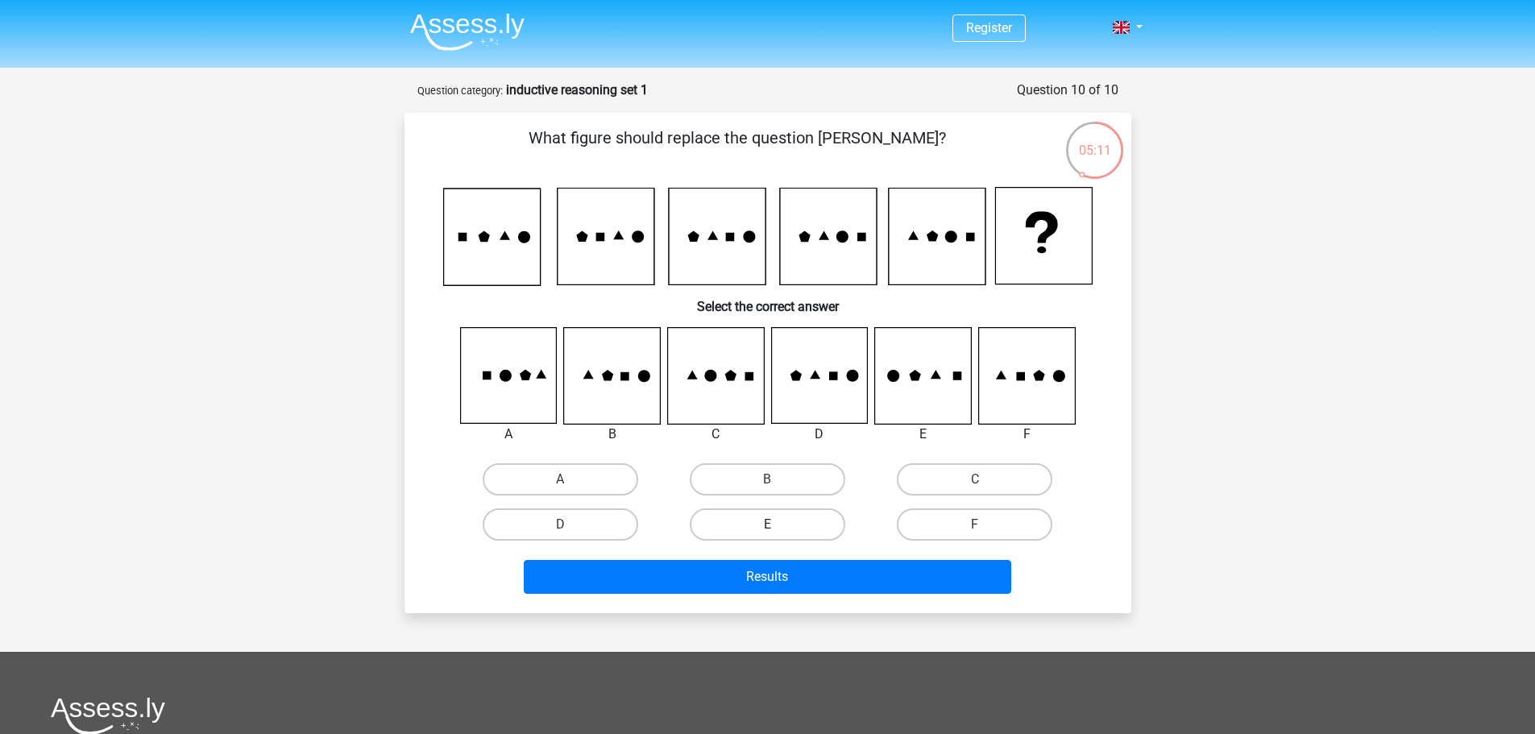
click at [733, 525] on label "E" at bounding box center [768, 524] width 156 height 32
click at [767, 525] on input "E" at bounding box center [772, 530] width 10 height 10
radio input "true"
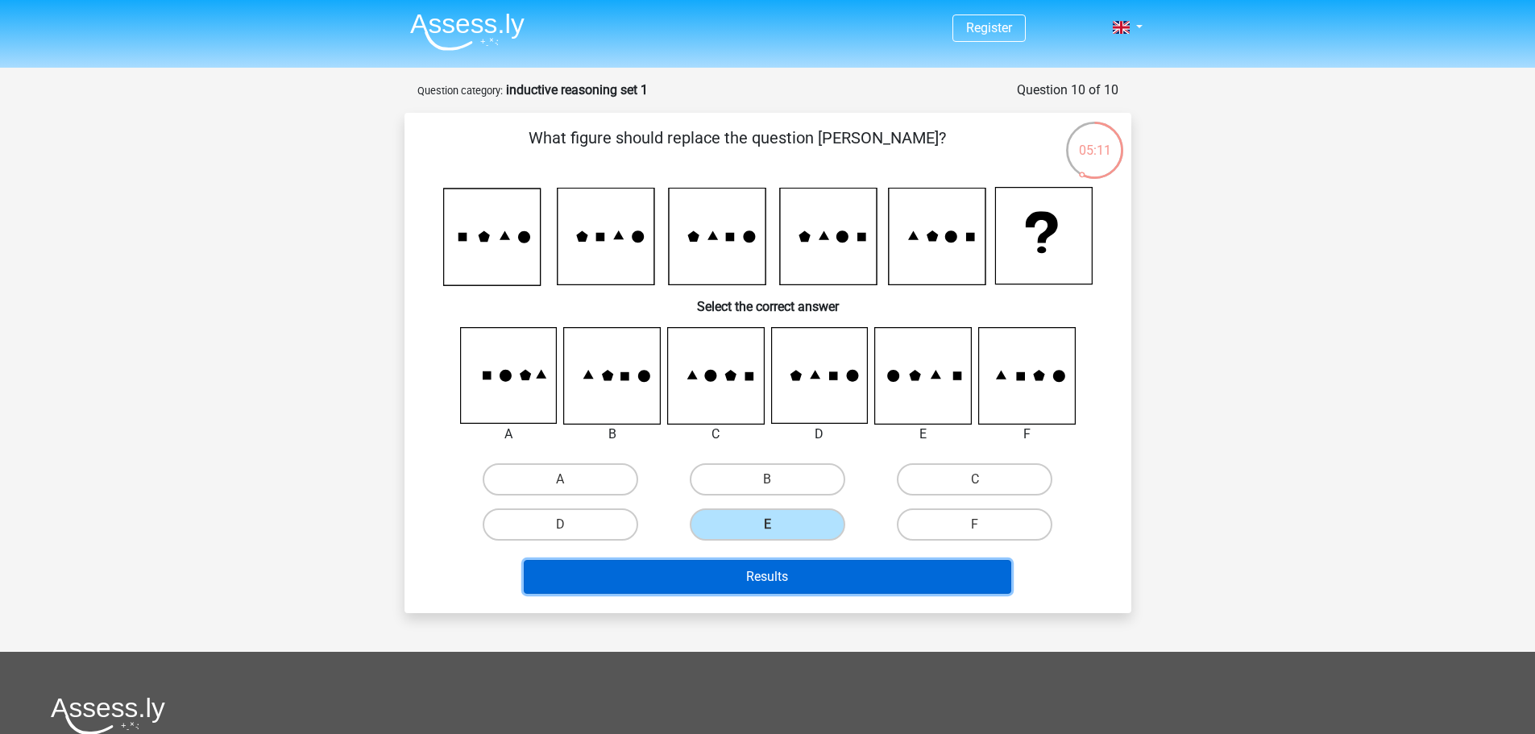
click at [758, 577] on button "Results" at bounding box center [767, 577] width 487 height 34
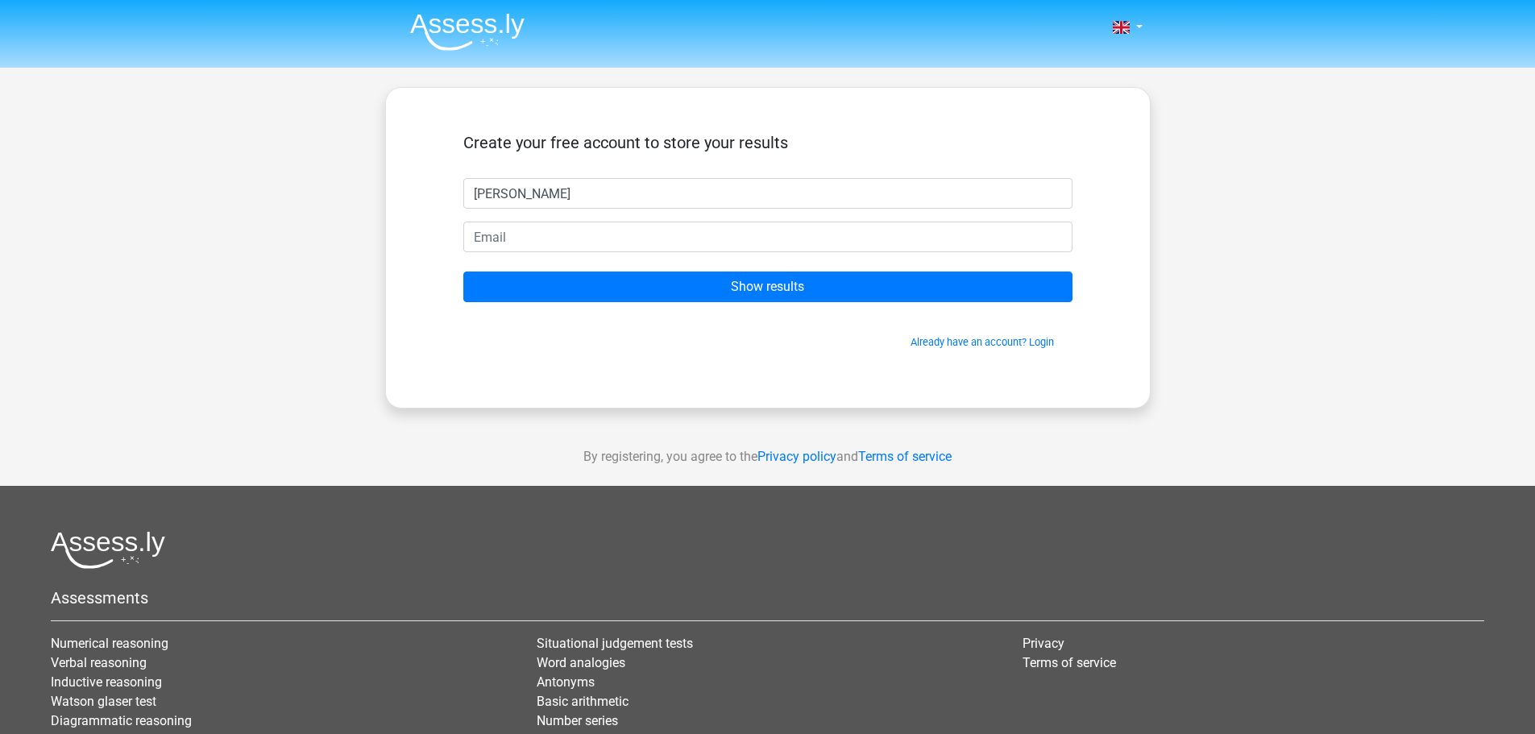
type input "Tima"
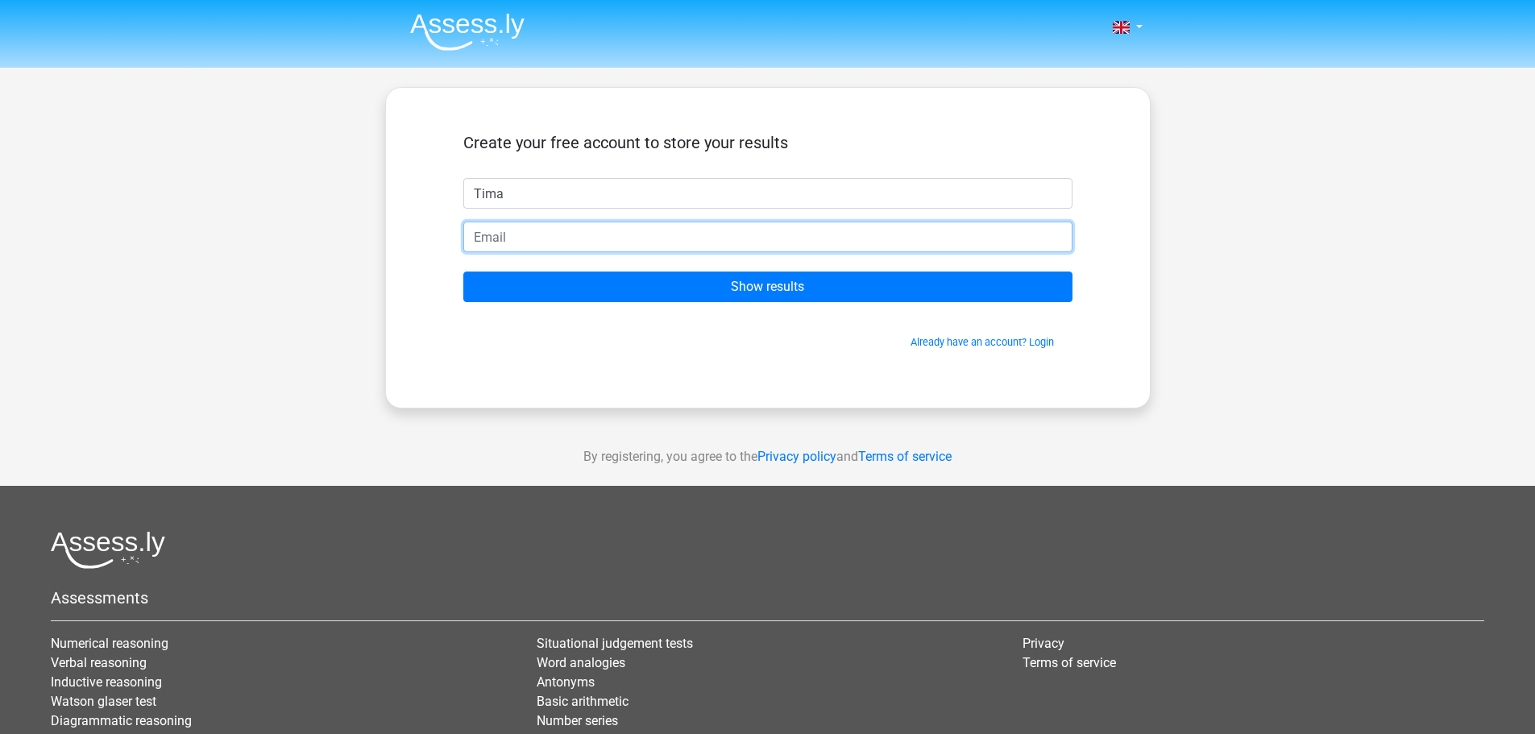
click at [628, 239] on input "email" at bounding box center [767, 237] width 609 height 31
click at [561, 238] on input "fatemeh.fewsha@gmail.com" at bounding box center [767, 237] width 609 height 31
drag, startPoint x: 565, startPoint y: 239, endPoint x: 373, endPoint y: 249, distance: 192.1
click at [374, 249] on div "Nederlands English" at bounding box center [767, 455] width 1535 height 911
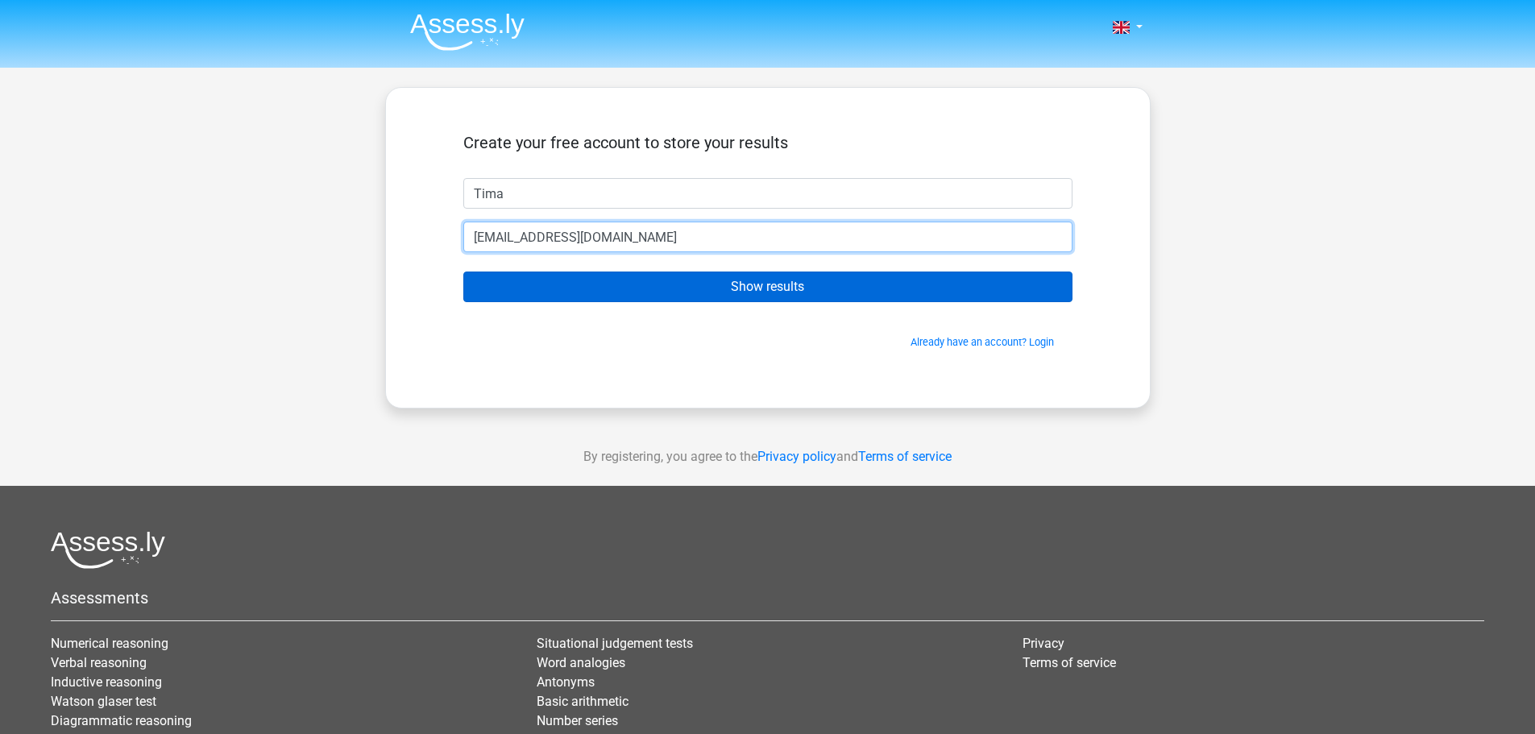
type input "theonefatemeh@gmail.com"
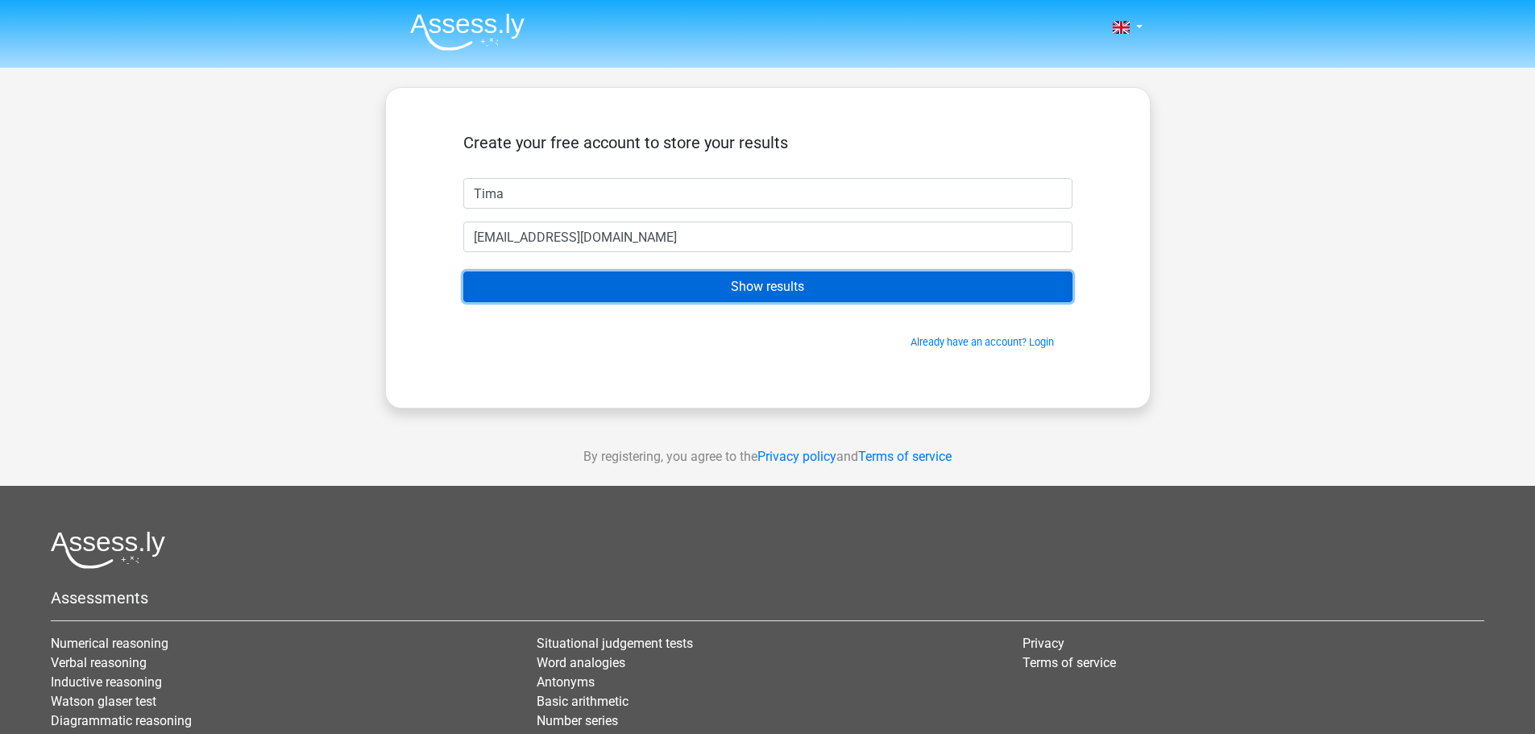
click at [805, 289] on input "Show results" at bounding box center [767, 287] width 609 height 31
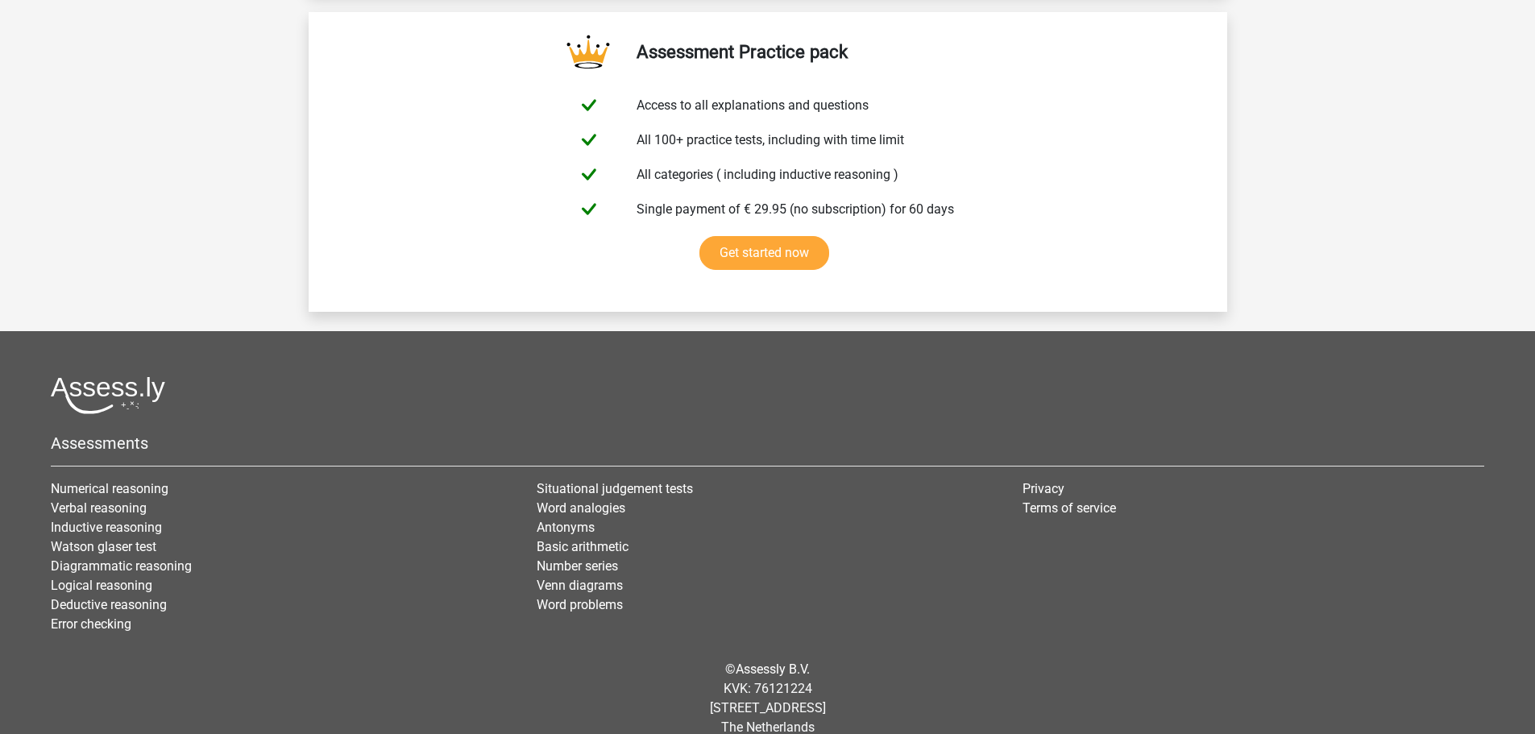
scroll to position [2740, 0]
